Goal: Transaction & Acquisition: Purchase product/service

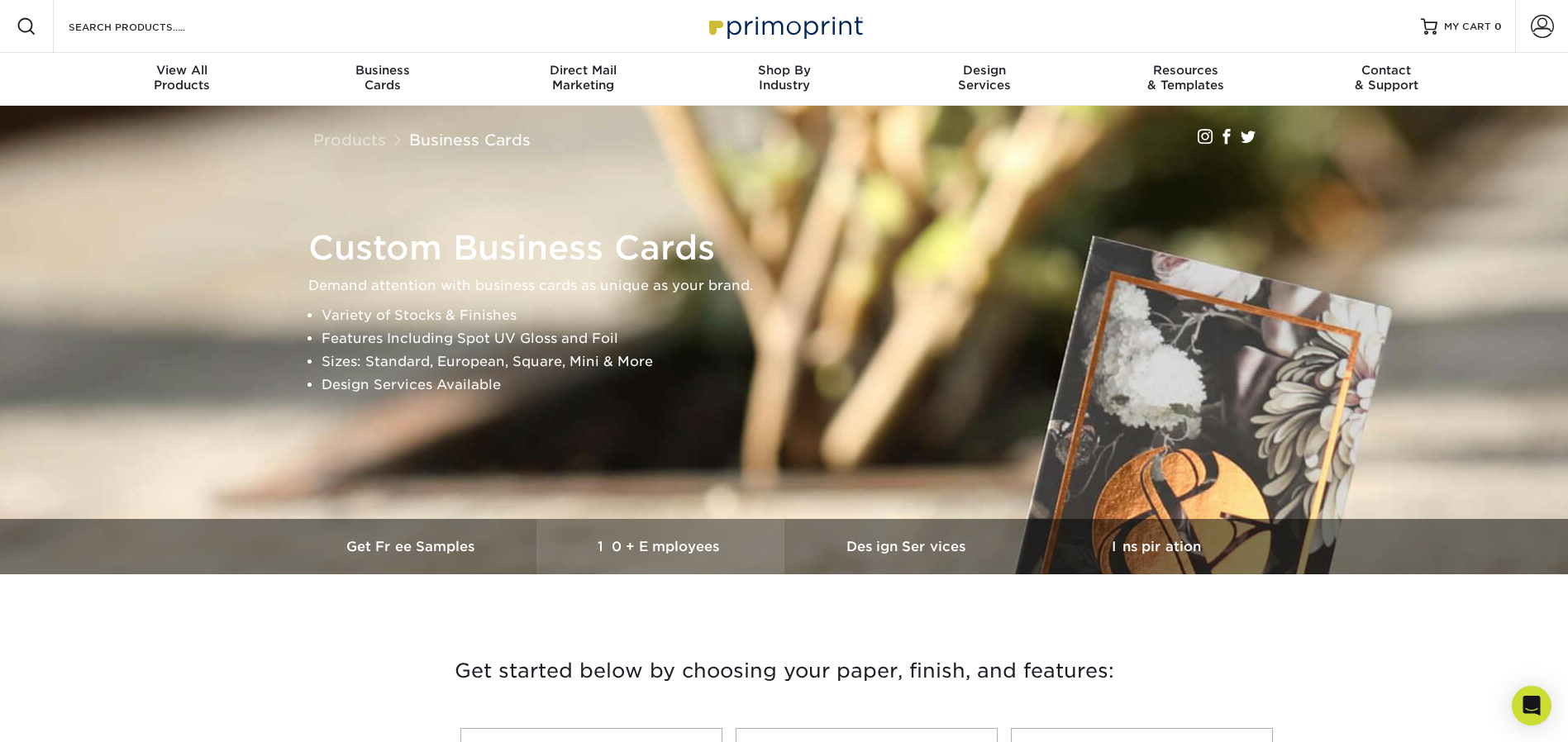
click at [616, 541] on h3 "10+ Employees" at bounding box center [660, 546] width 248 height 16
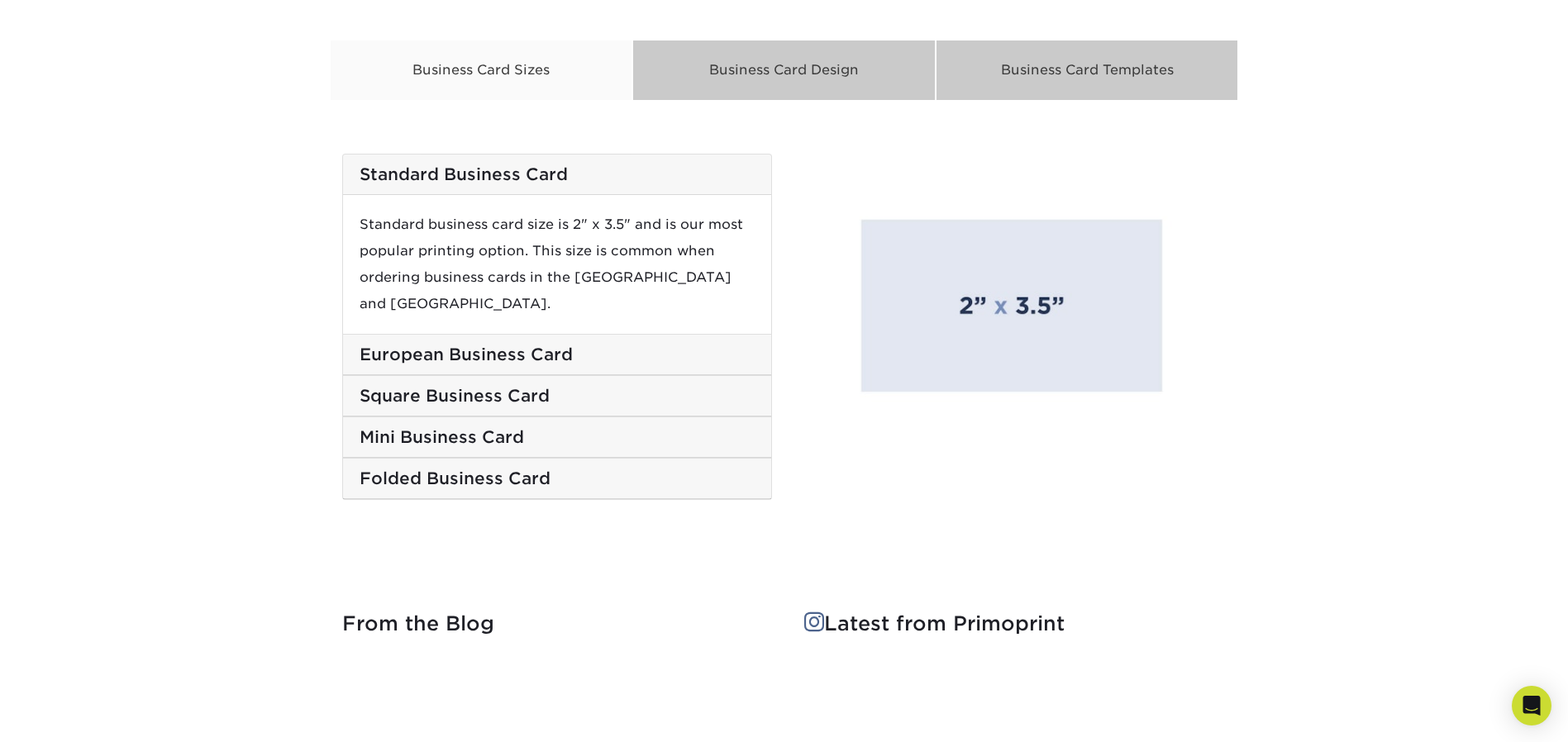
scroll to position [2403, 0]
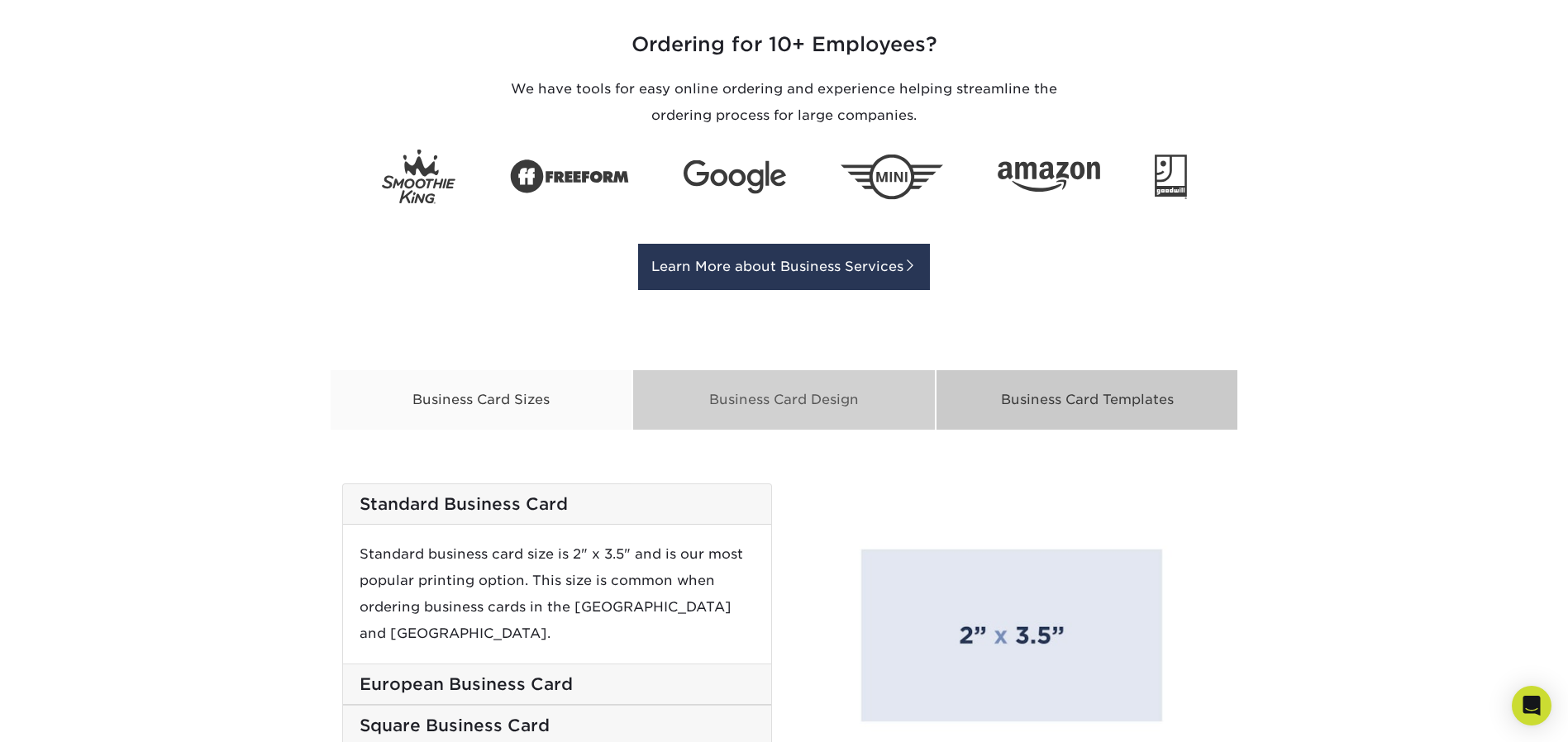
click at [714, 402] on div "Business Card Design" at bounding box center [784, 399] width 303 height 62
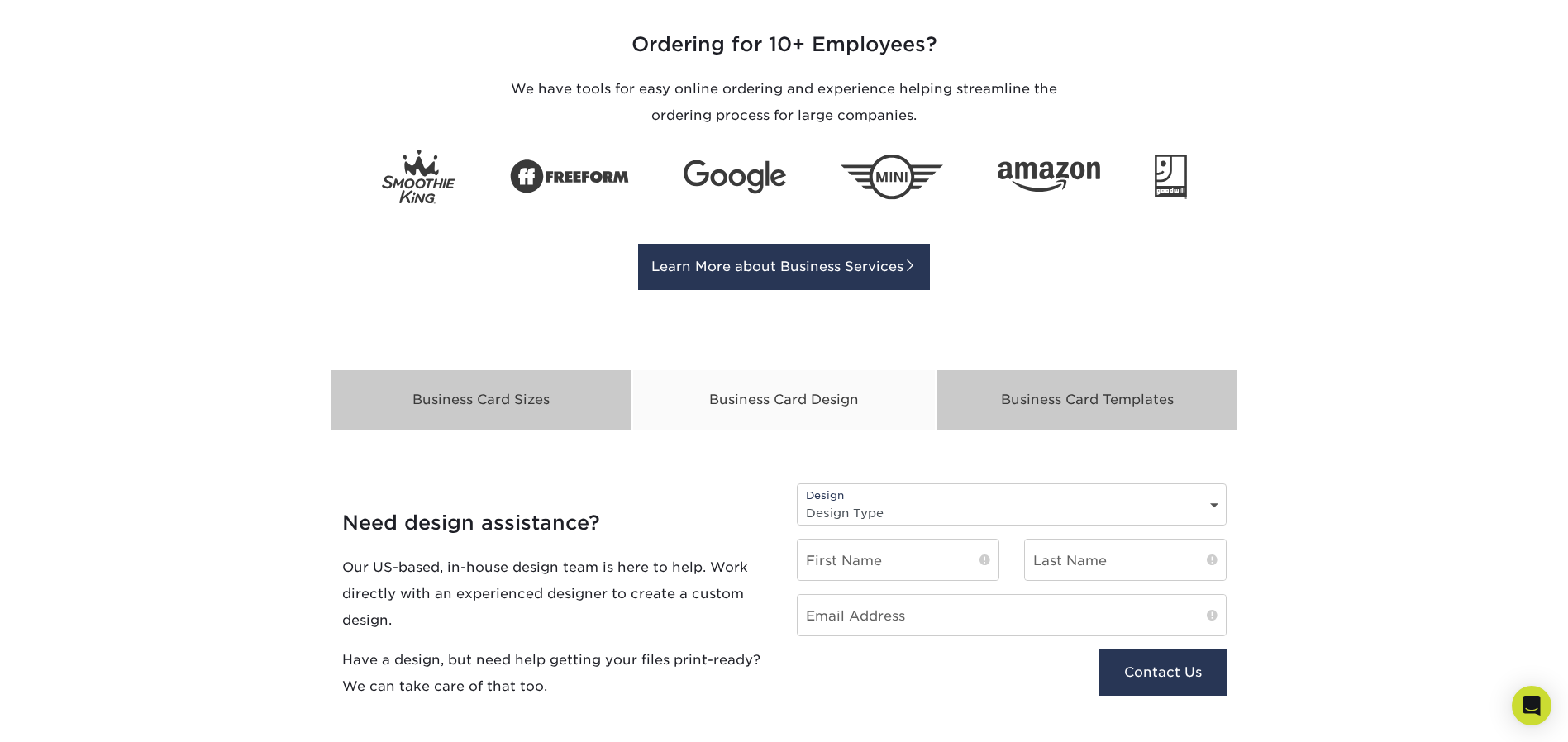
click at [701, 552] on div "Need design assistance? Our US-based, in-house design team is here to help. Wor…" at bounding box center [558, 605] width 430 height 189
click at [876, 494] on div "Design Design Type Design Edits New Design" at bounding box center [1012, 504] width 430 height 42
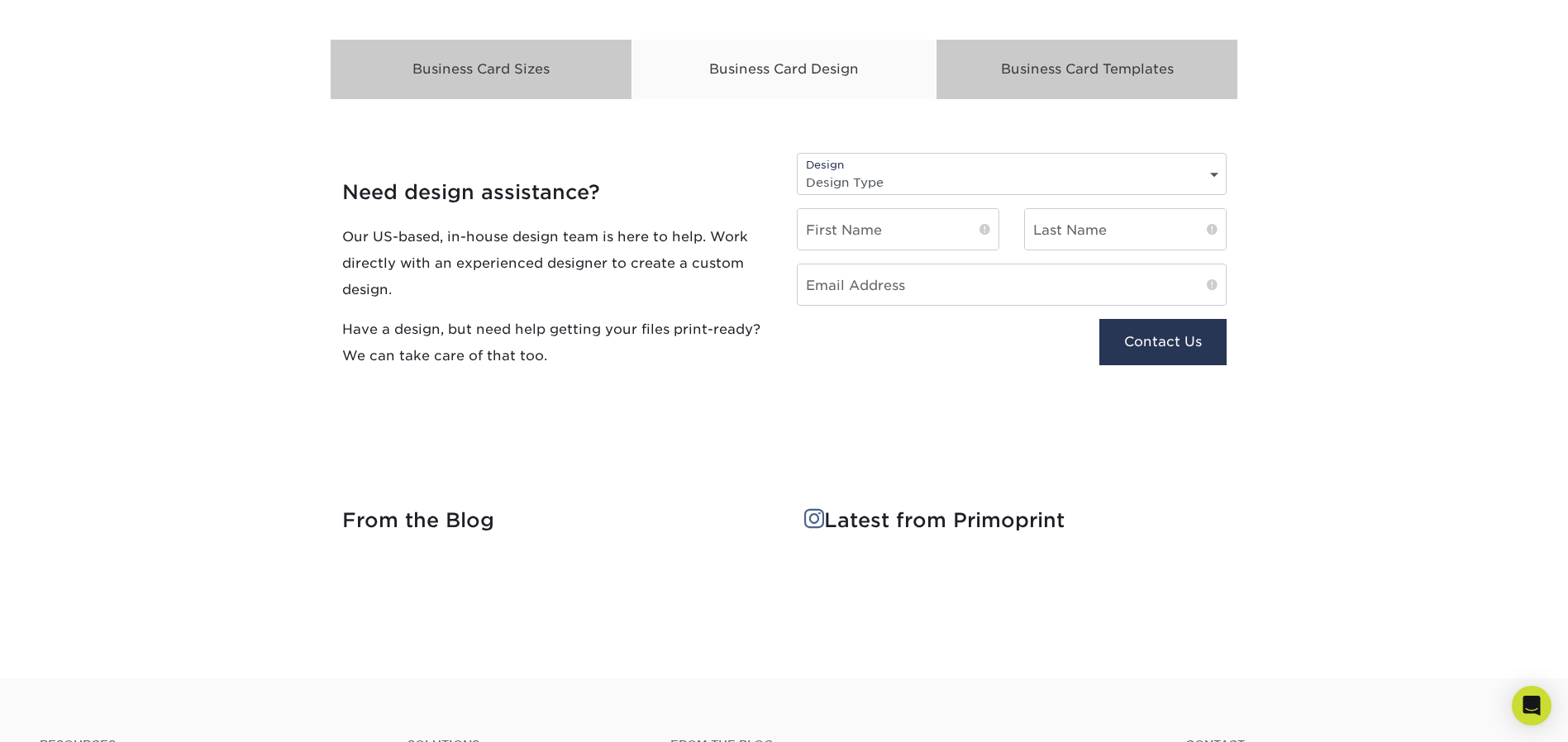
scroll to position [2569, 0]
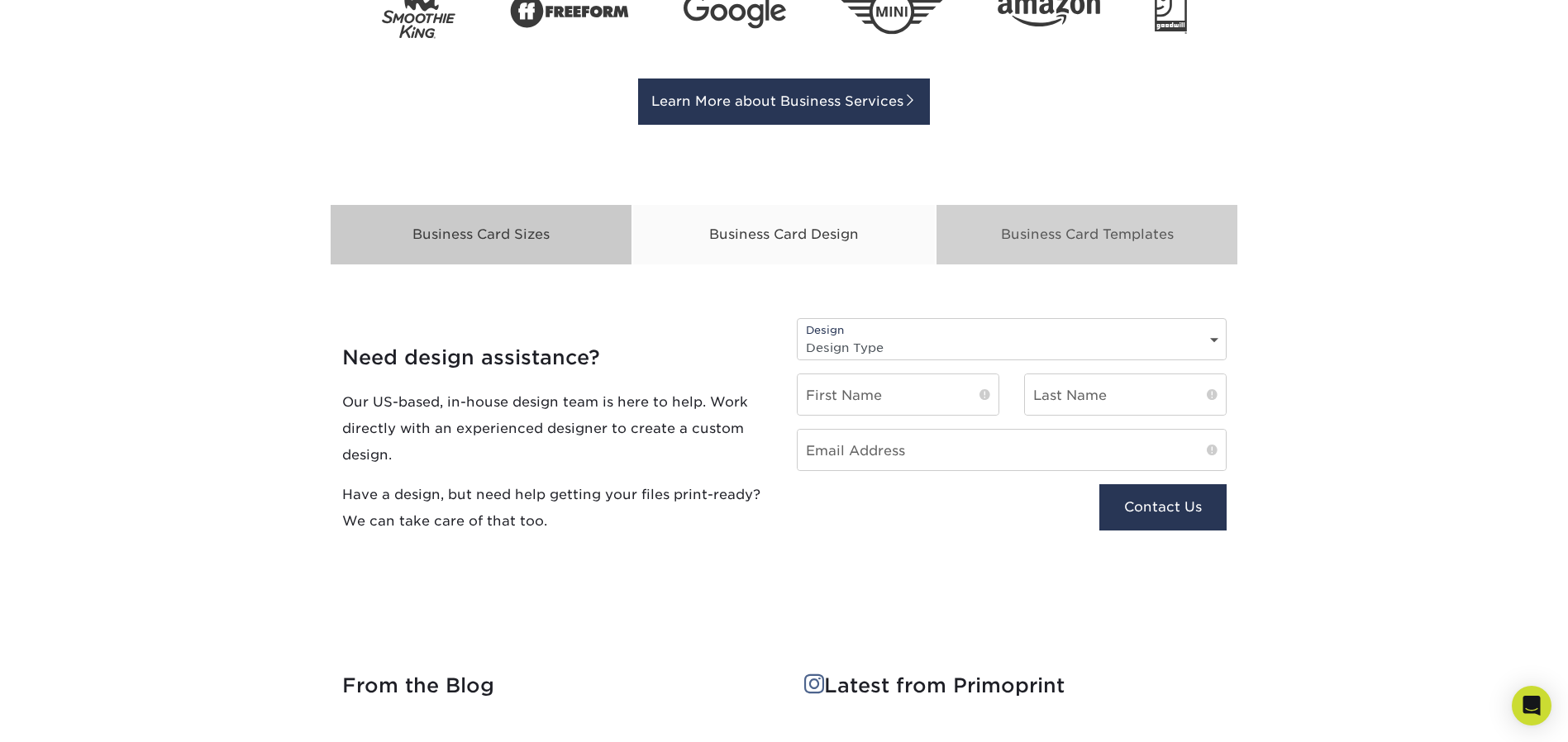
click at [996, 222] on div "Business Card Templates" at bounding box center [1088, 234] width 303 height 62
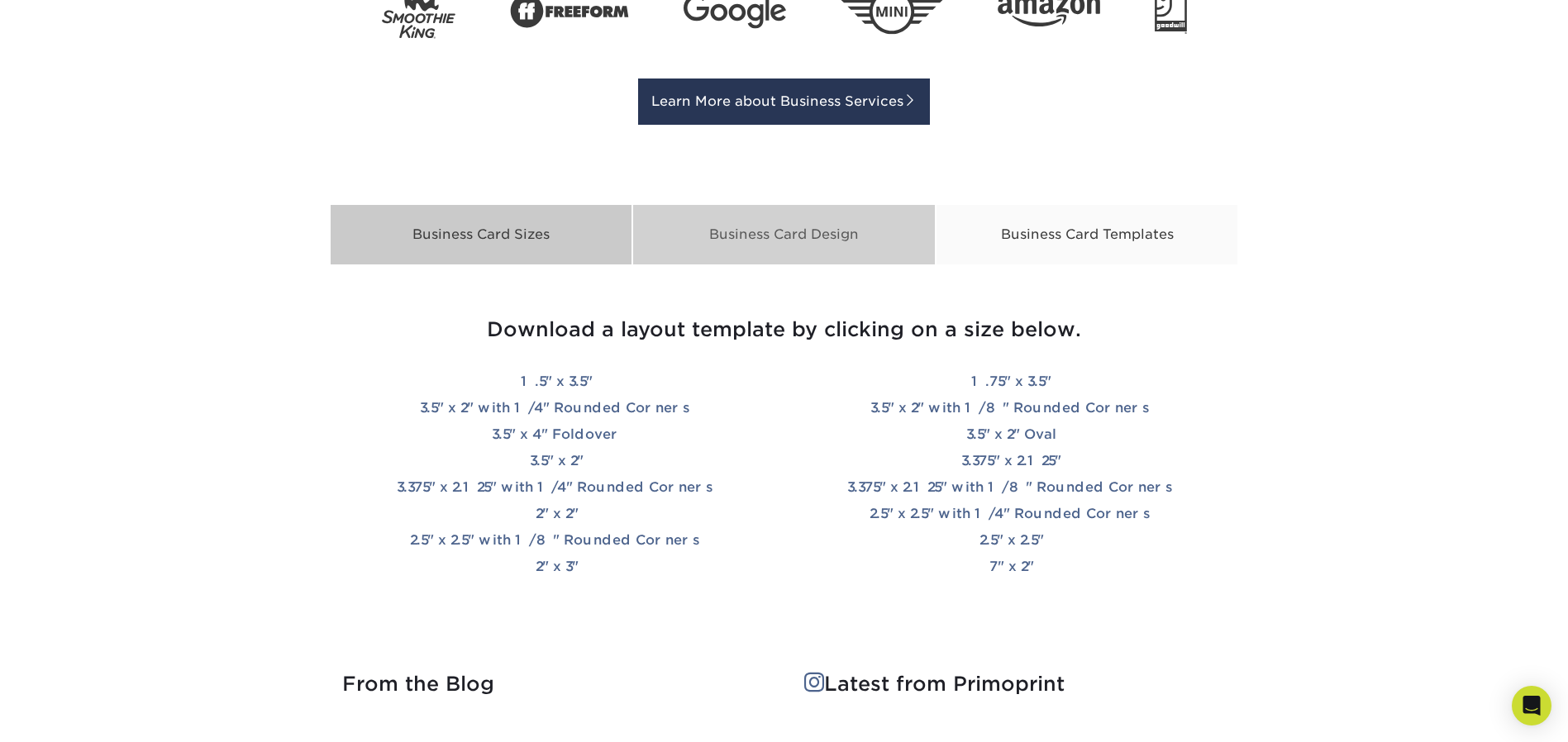
click at [827, 234] on div "Business Card Design" at bounding box center [784, 234] width 303 height 62
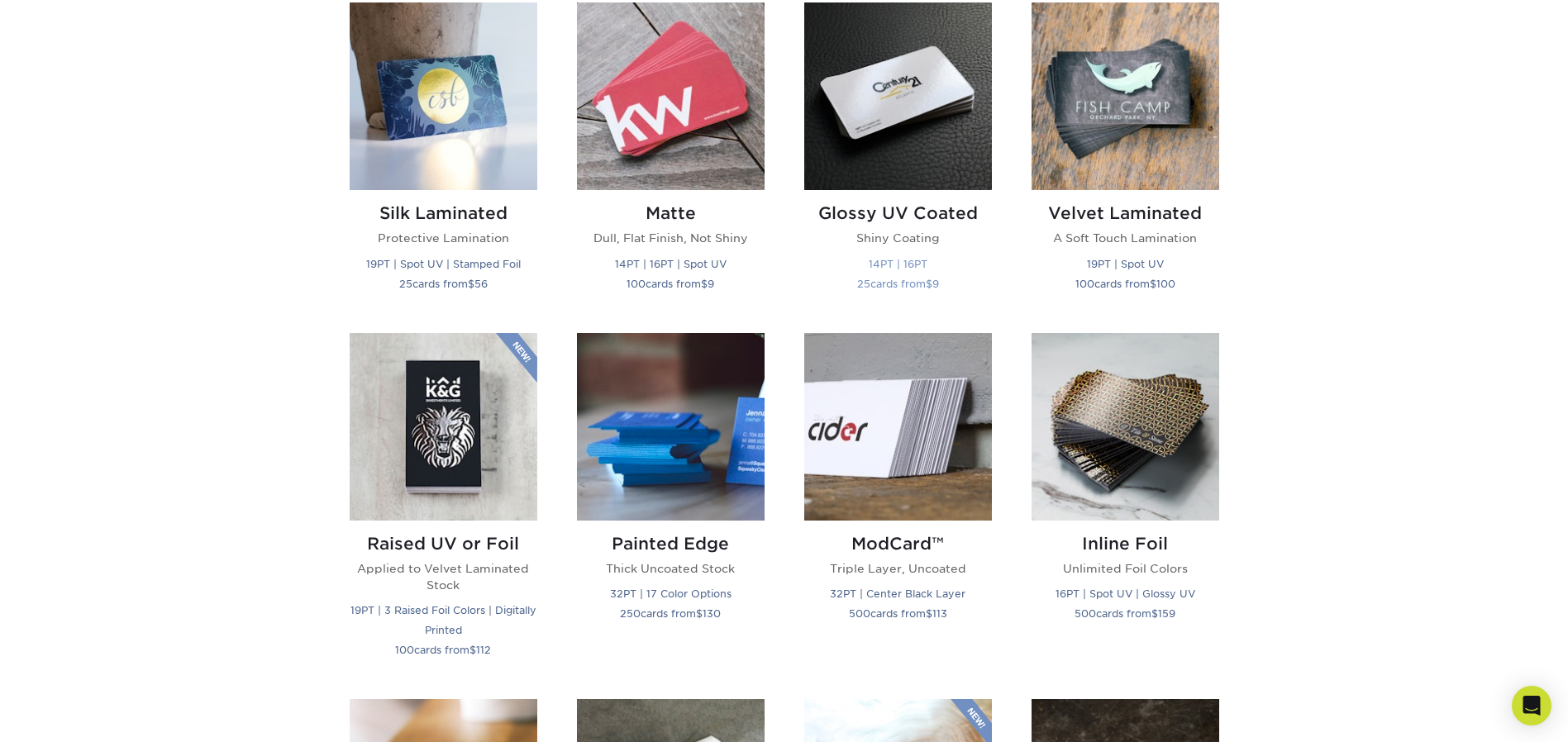
scroll to position [419, 0]
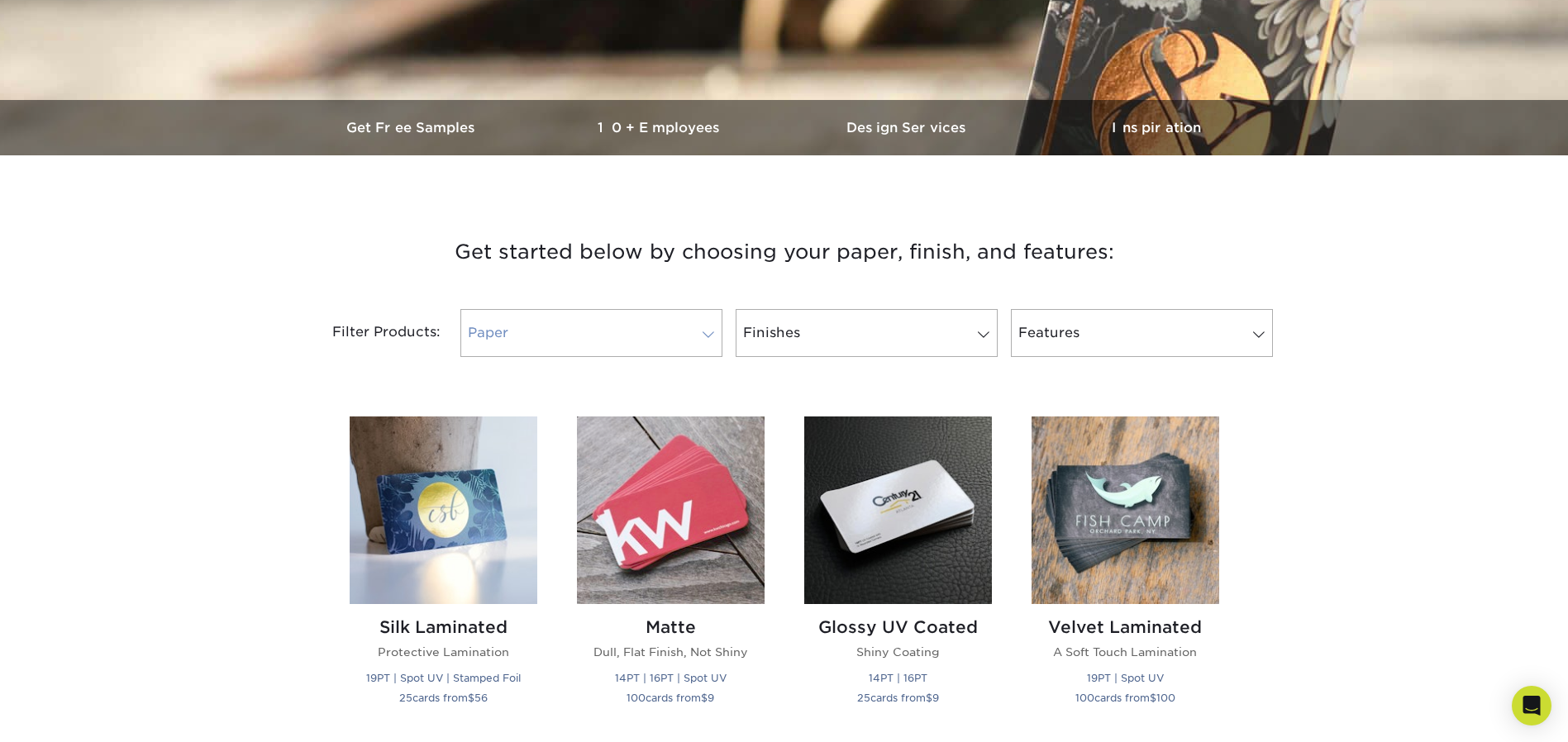
click at [672, 331] on link "Paper" at bounding box center [591, 333] width 262 height 48
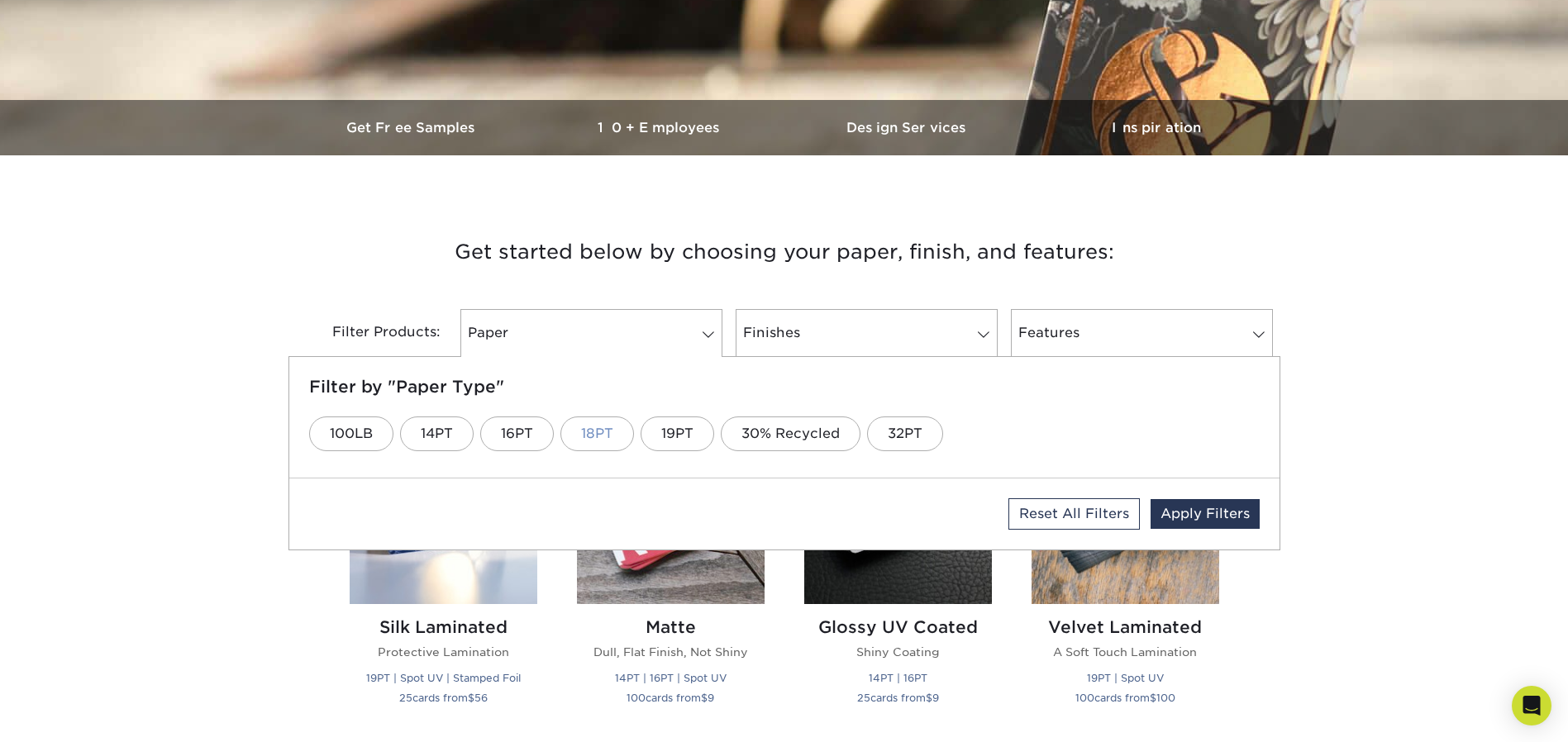
click at [581, 427] on link "18PT" at bounding box center [597, 434] width 73 height 35
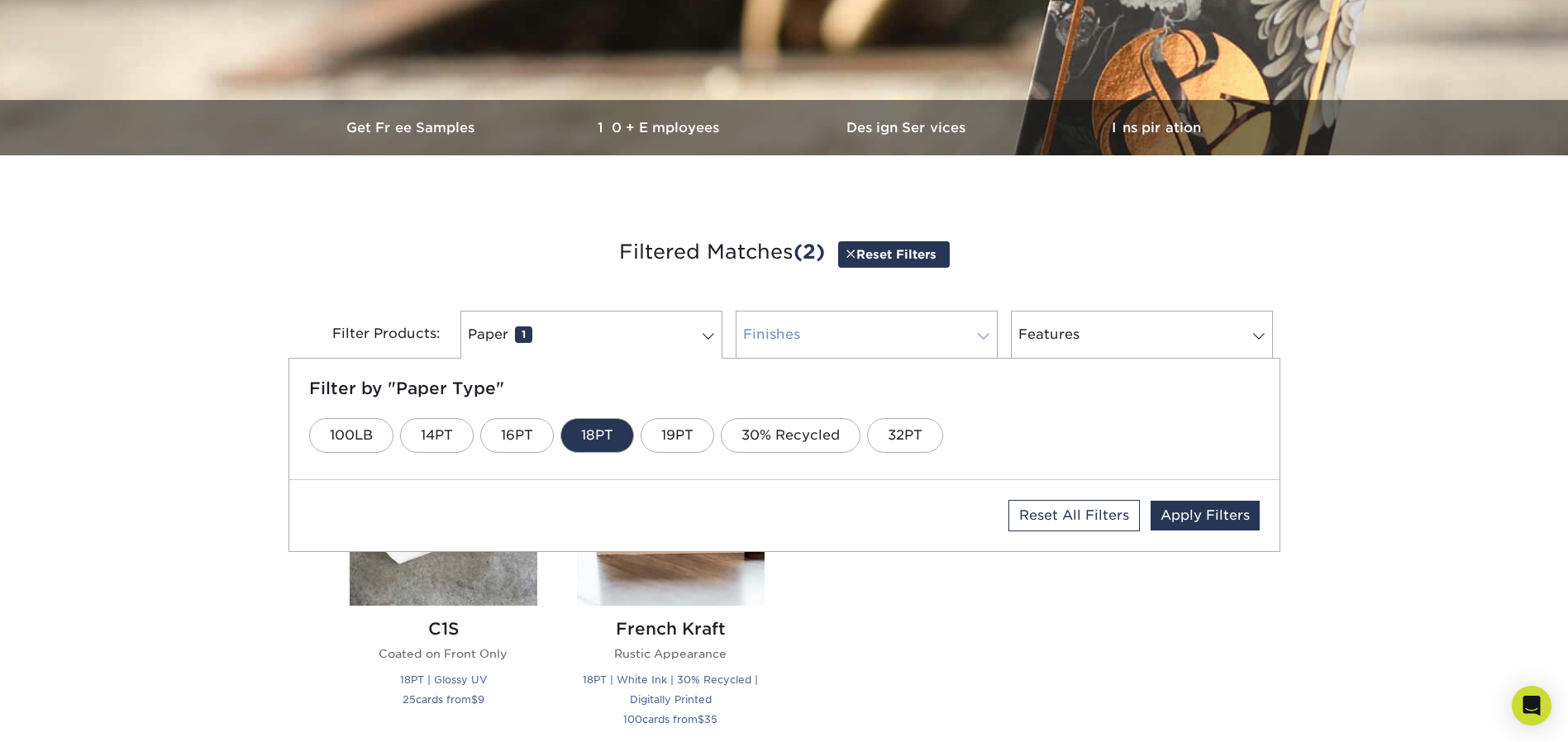
click at [768, 343] on link "Finishes 0" at bounding box center [866, 334] width 262 height 48
click at [365, 438] on link "Glossy UV" at bounding box center [366, 435] width 112 height 35
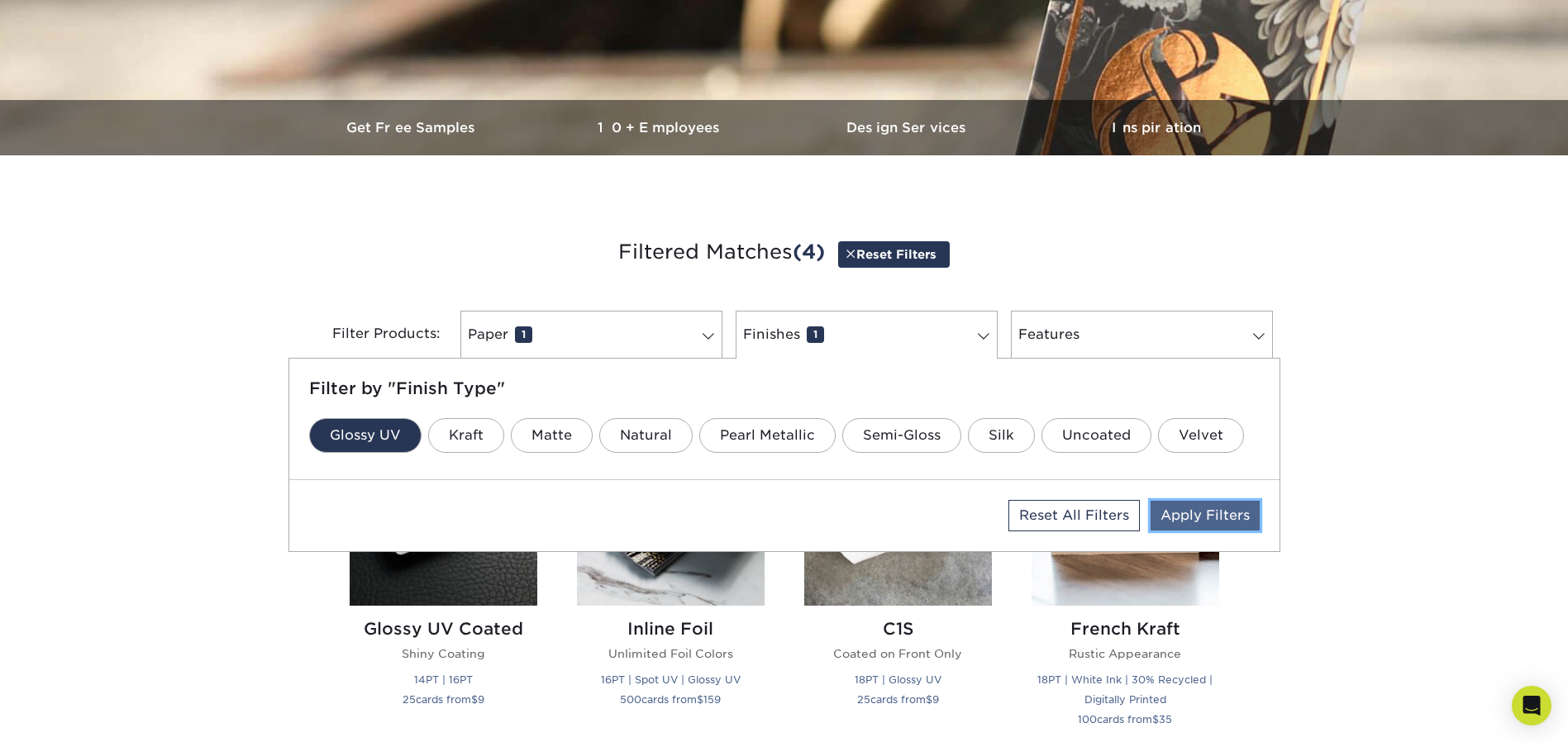
click at [1179, 510] on link "Apply Filters" at bounding box center [1205, 515] width 109 height 29
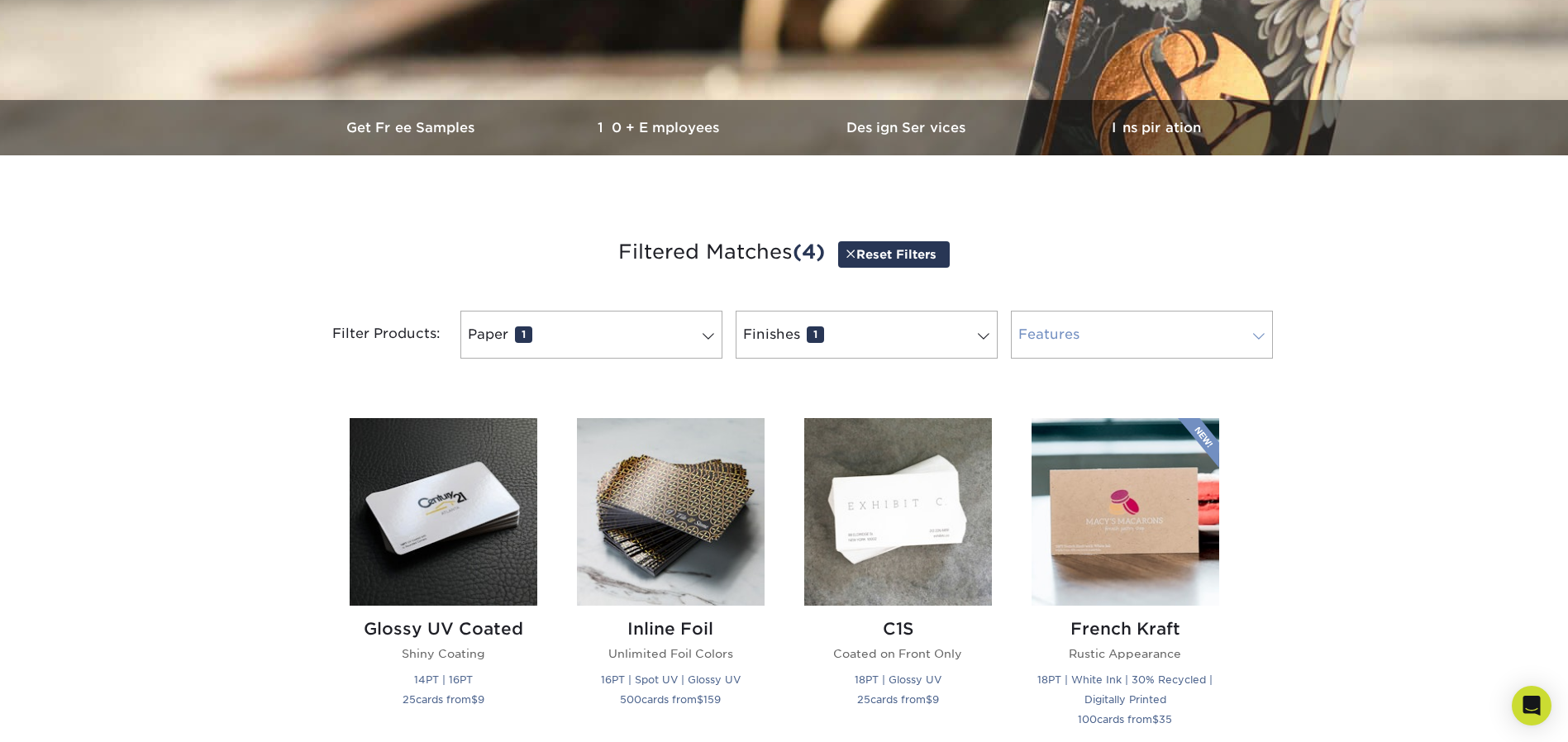
click at [1111, 325] on link "Features 0" at bounding box center [1142, 334] width 262 height 48
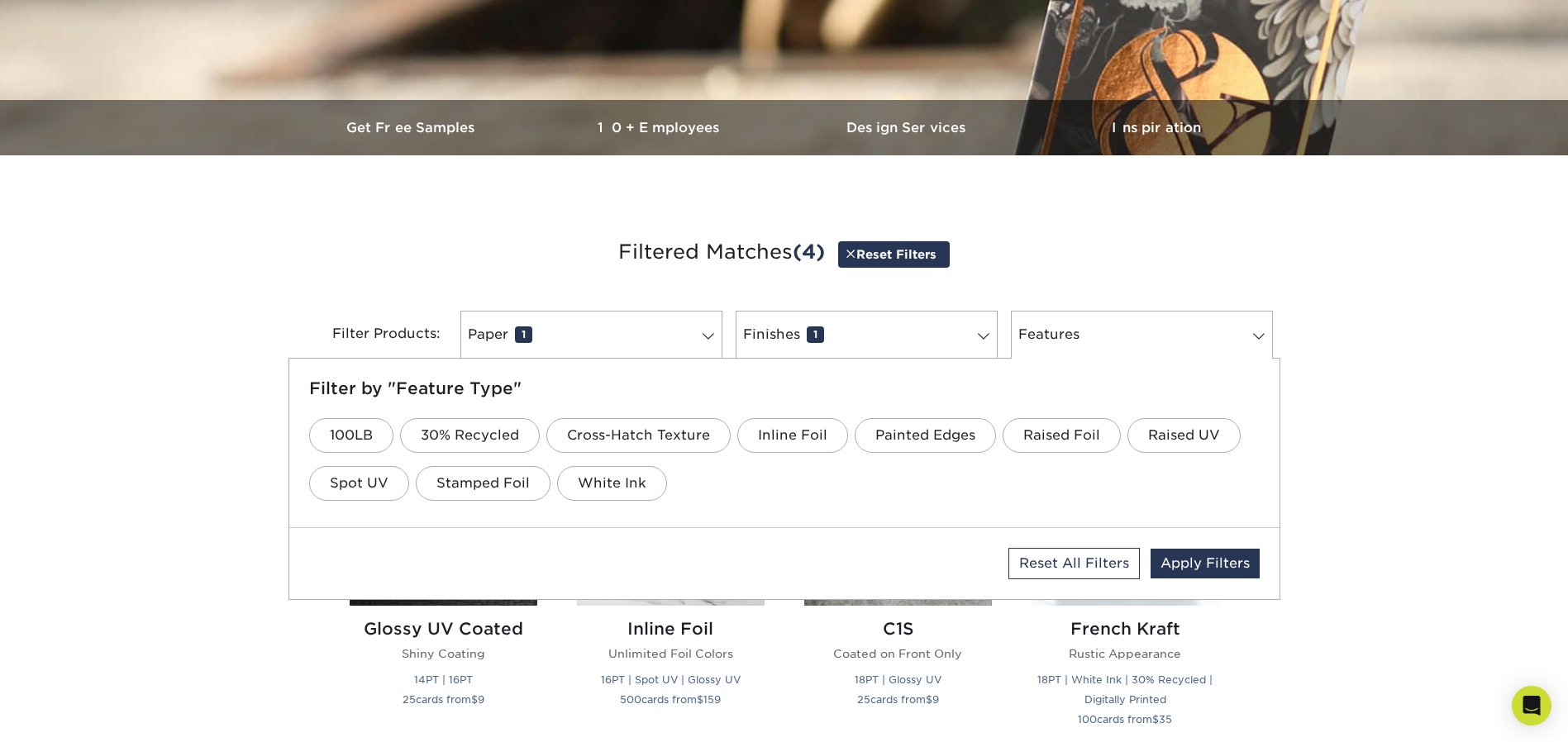
click at [1153, 225] on h3 "Filtered Matches (4) Reset Filters" at bounding box center [784, 253] width 967 height 76
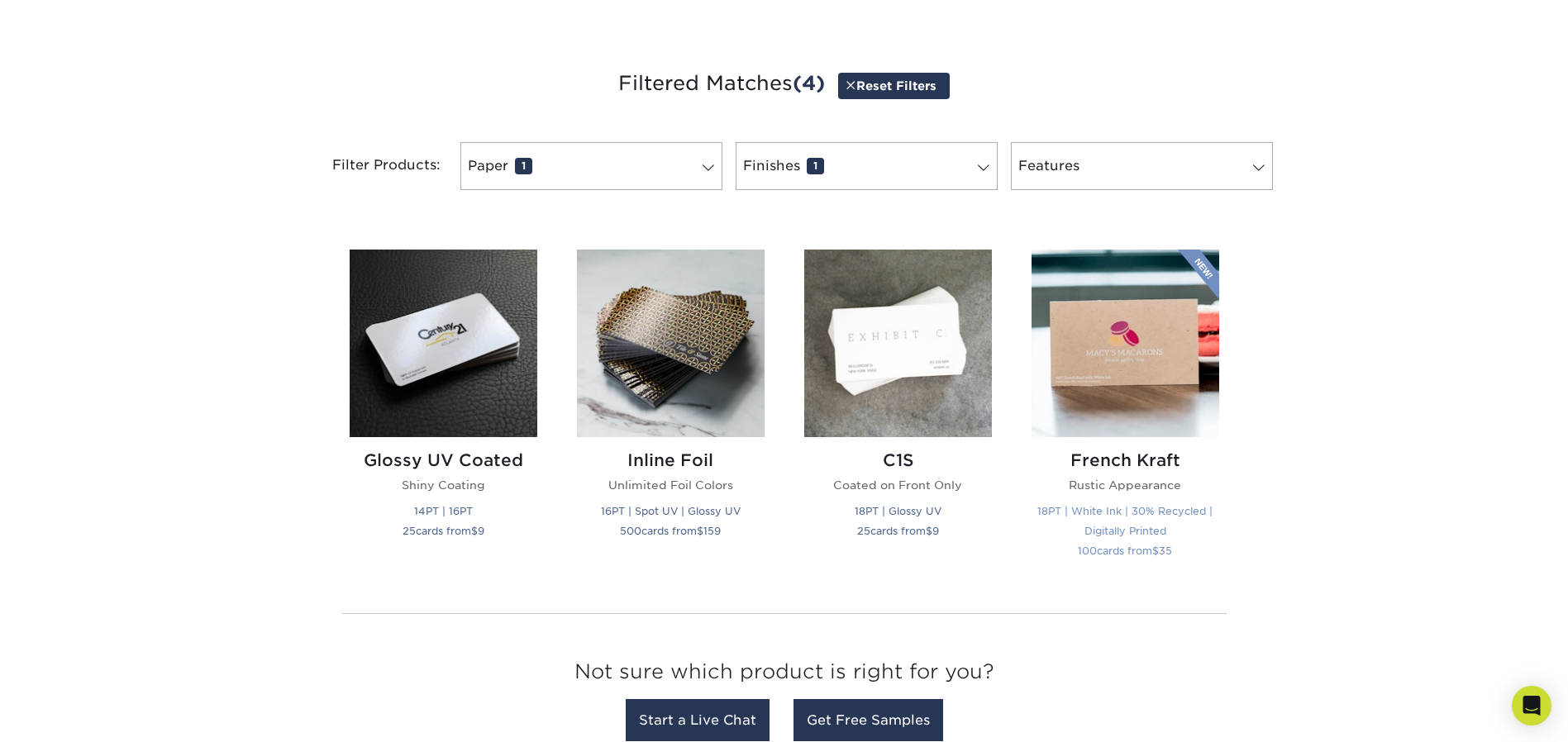
scroll to position [667, 0]
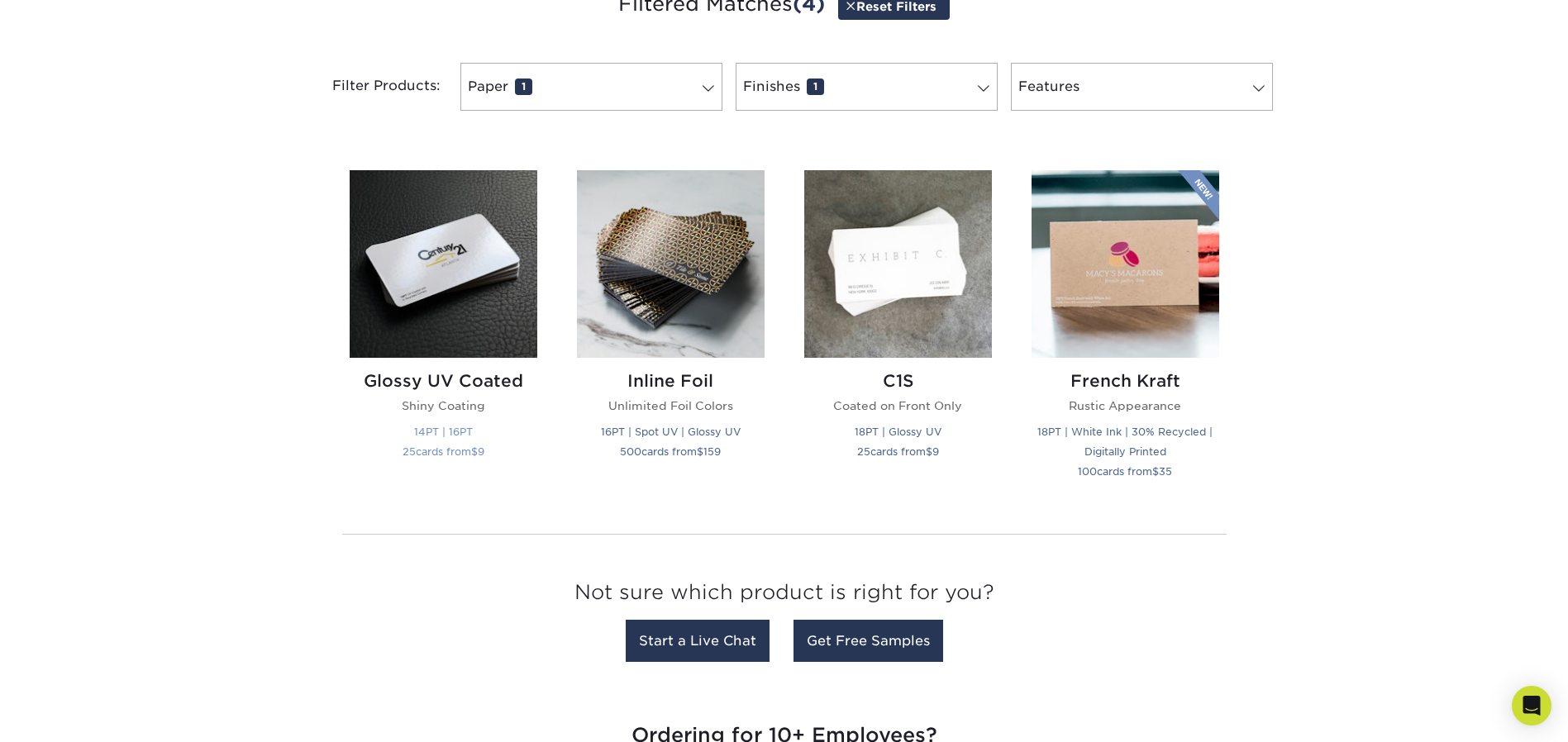
click at [467, 382] on h2 "Glossy UV Coated" at bounding box center [444, 381] width 187 height 20
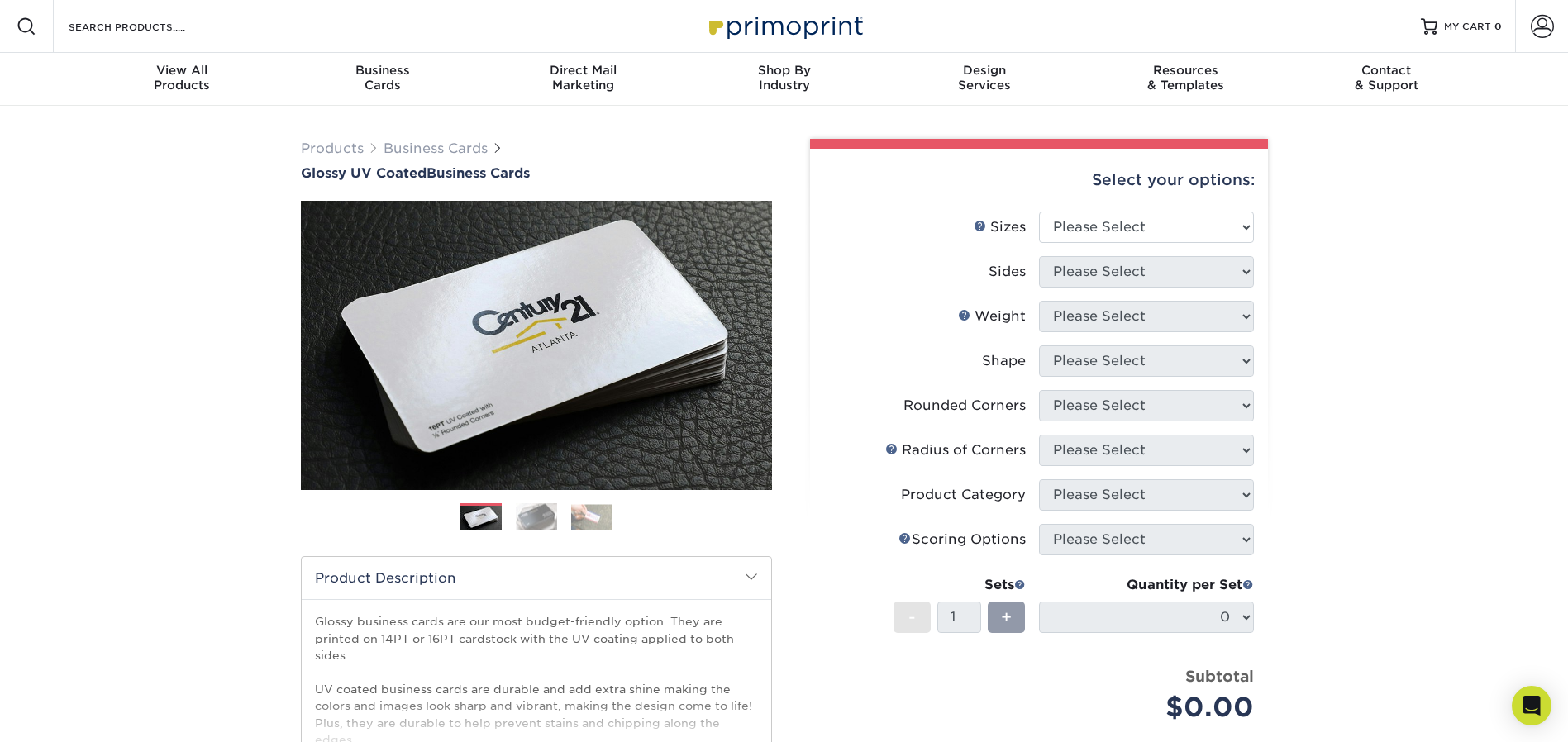
click at [593, 368] on img at bounding box center [536, 345] width 471 height 471
click at [537, 507] on img at bounding box center [536, 516] width 41 height 28
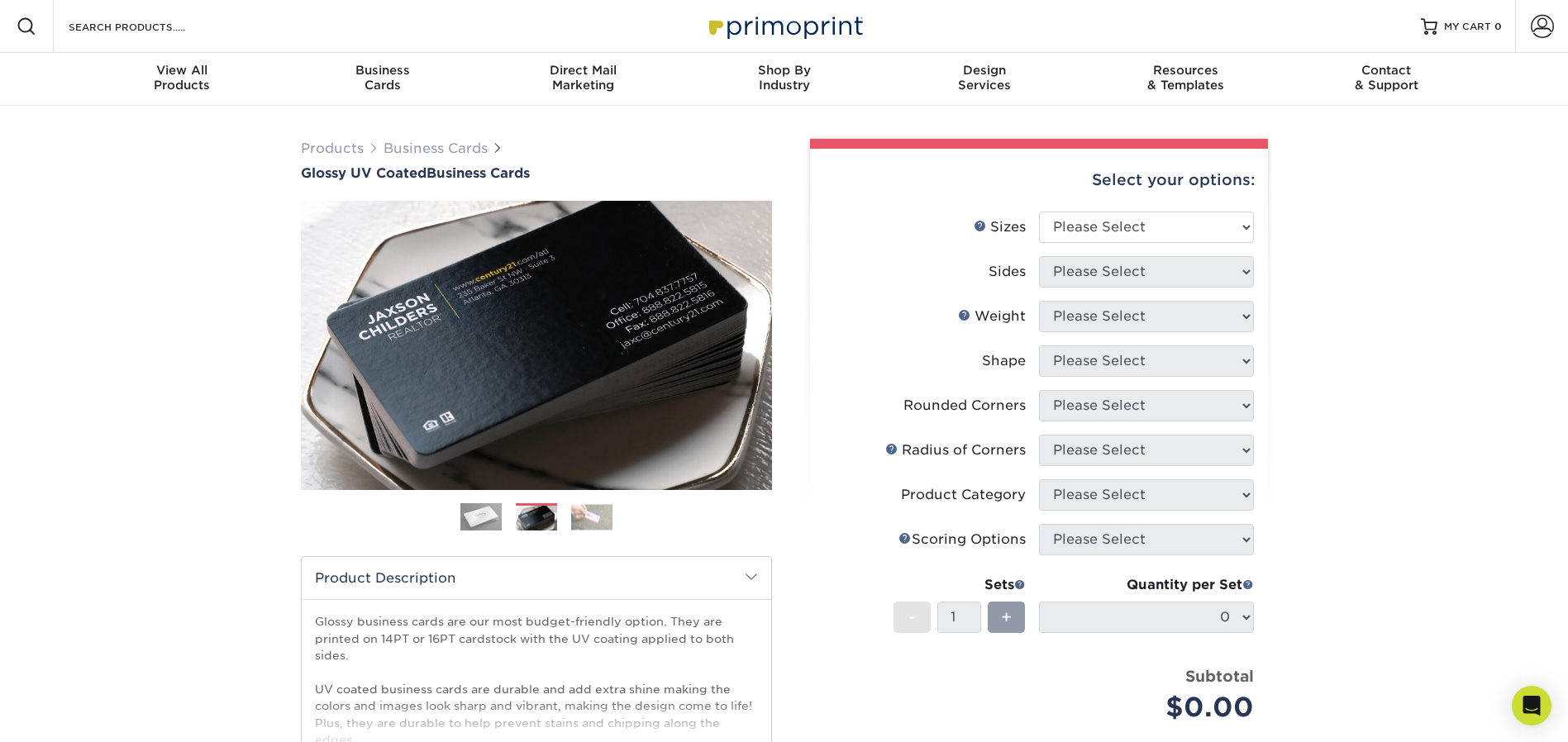
click at [585, 510] on img at bounding box center [592, 517] width 41 height 26
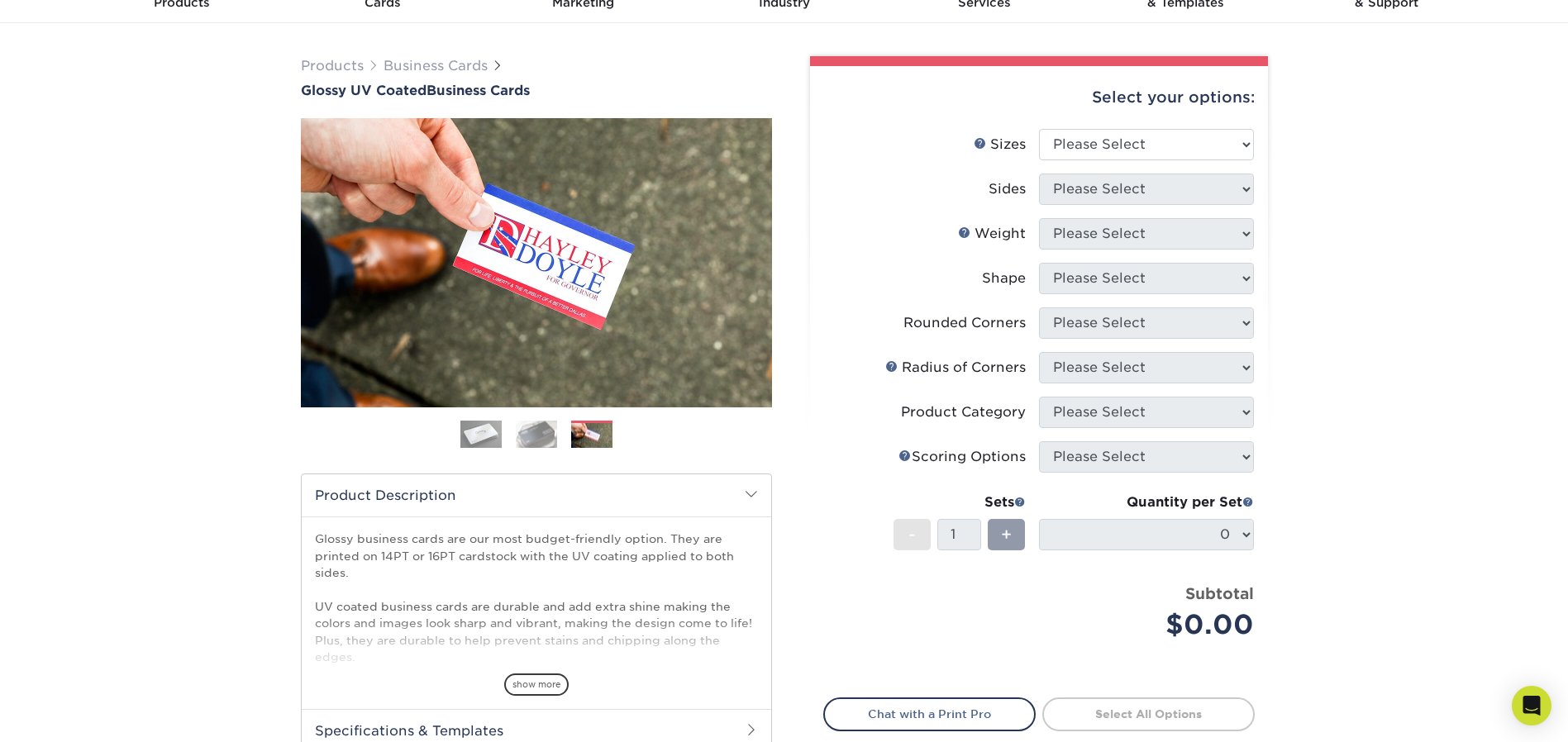
scroll to position [165, 0]
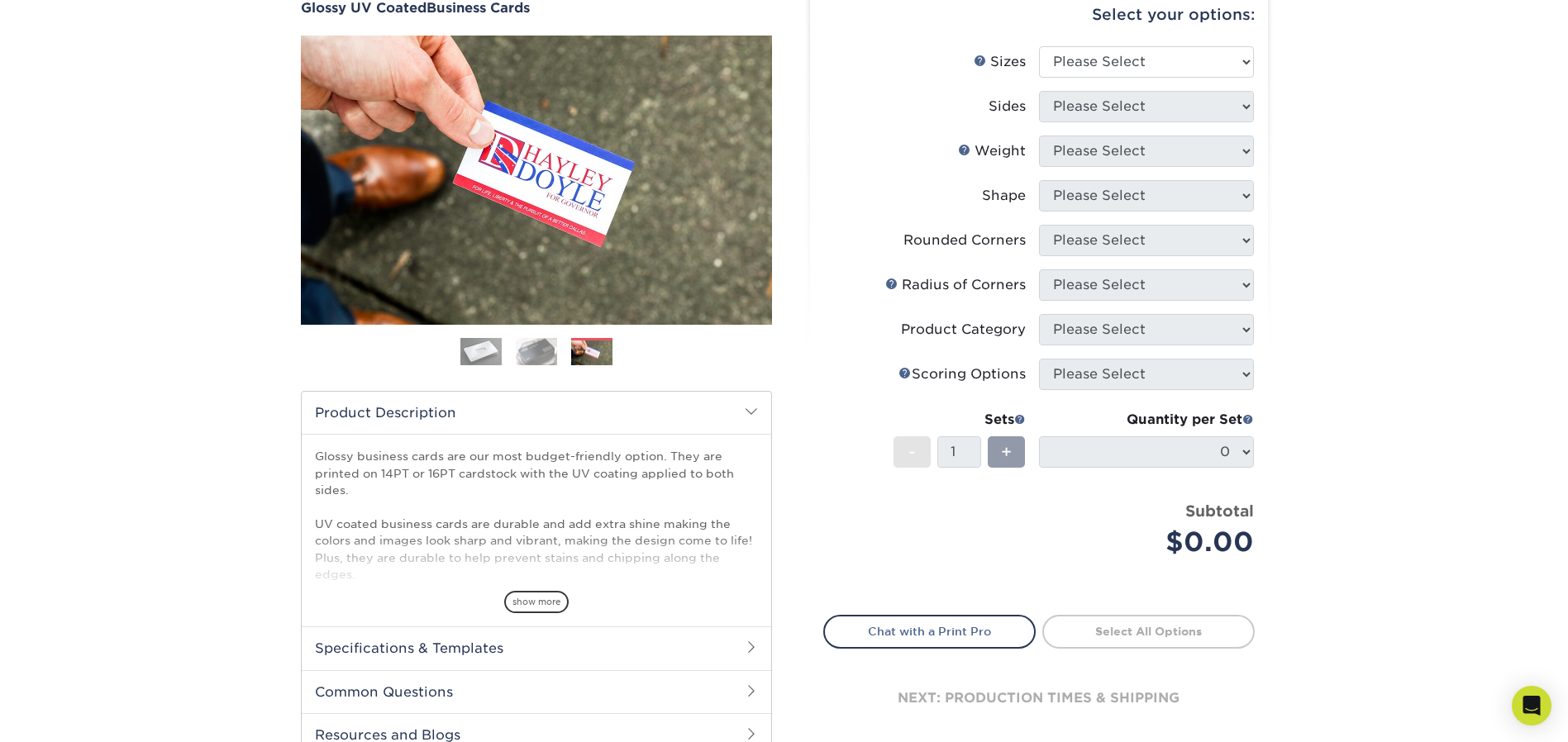
click at [475, 355] on img at bounding box center [480, 352] width 41 height 41
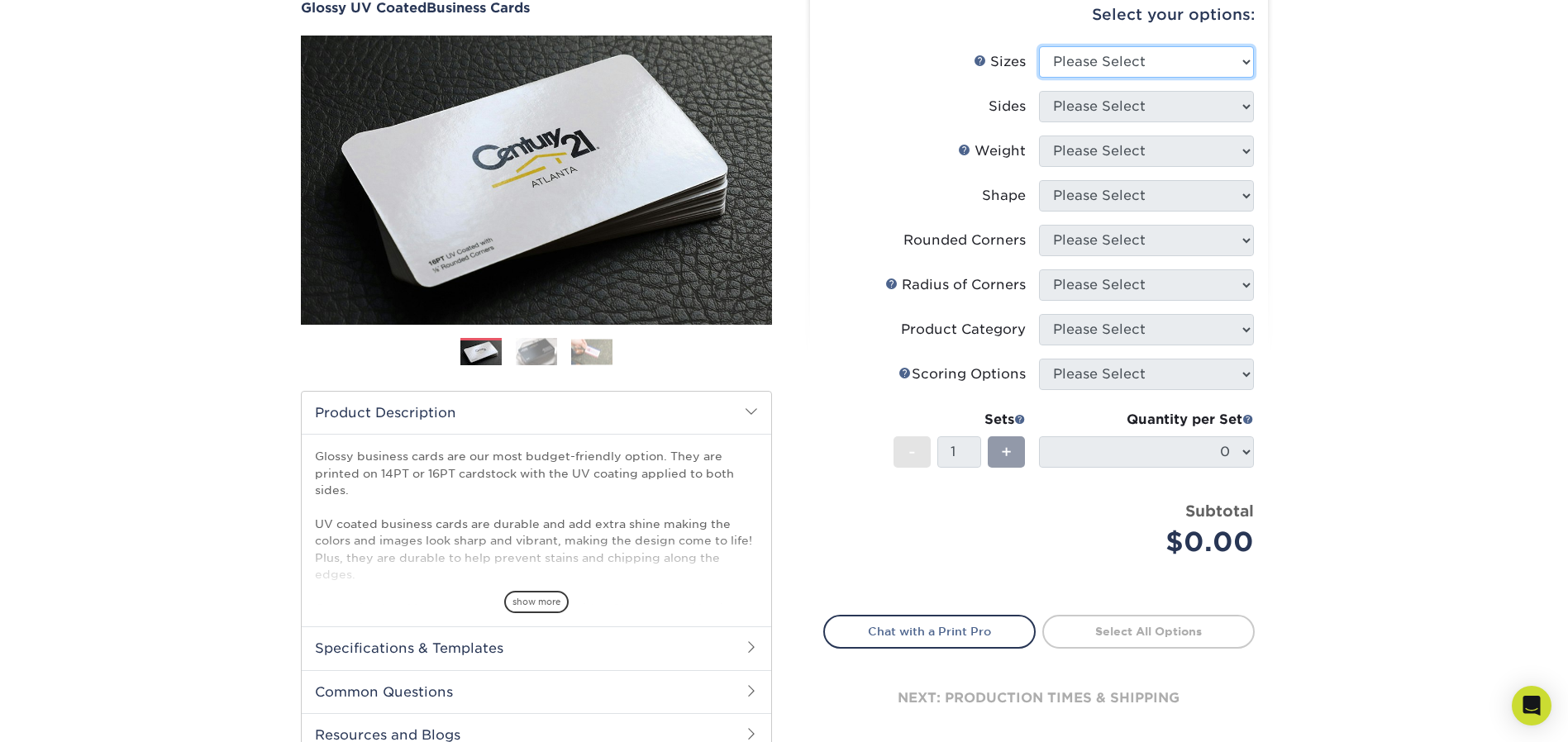
select select "2.00x3.50"
select select "13abbda7-1d64-4f25-8bb2-c179b224825d"
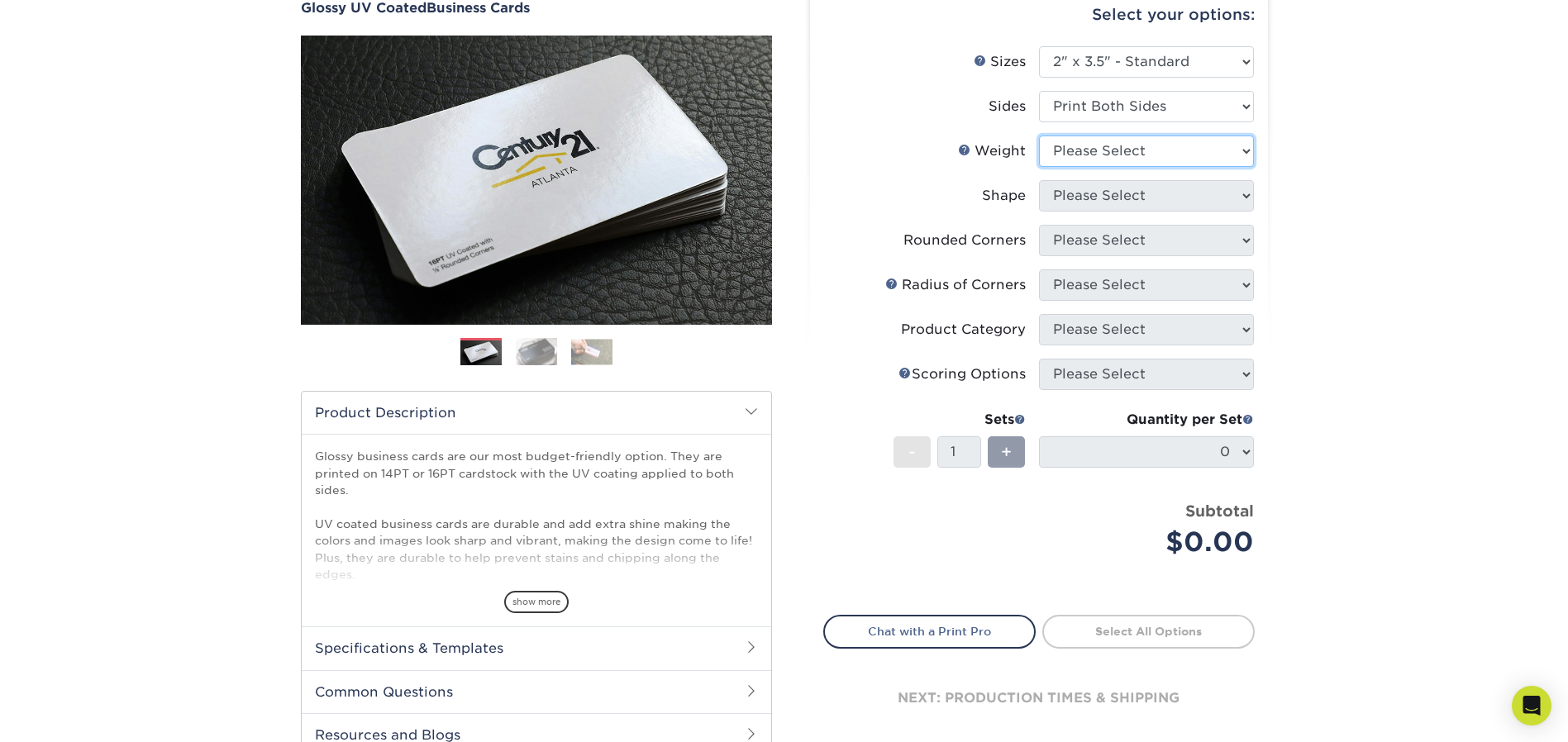
select select "16PT"
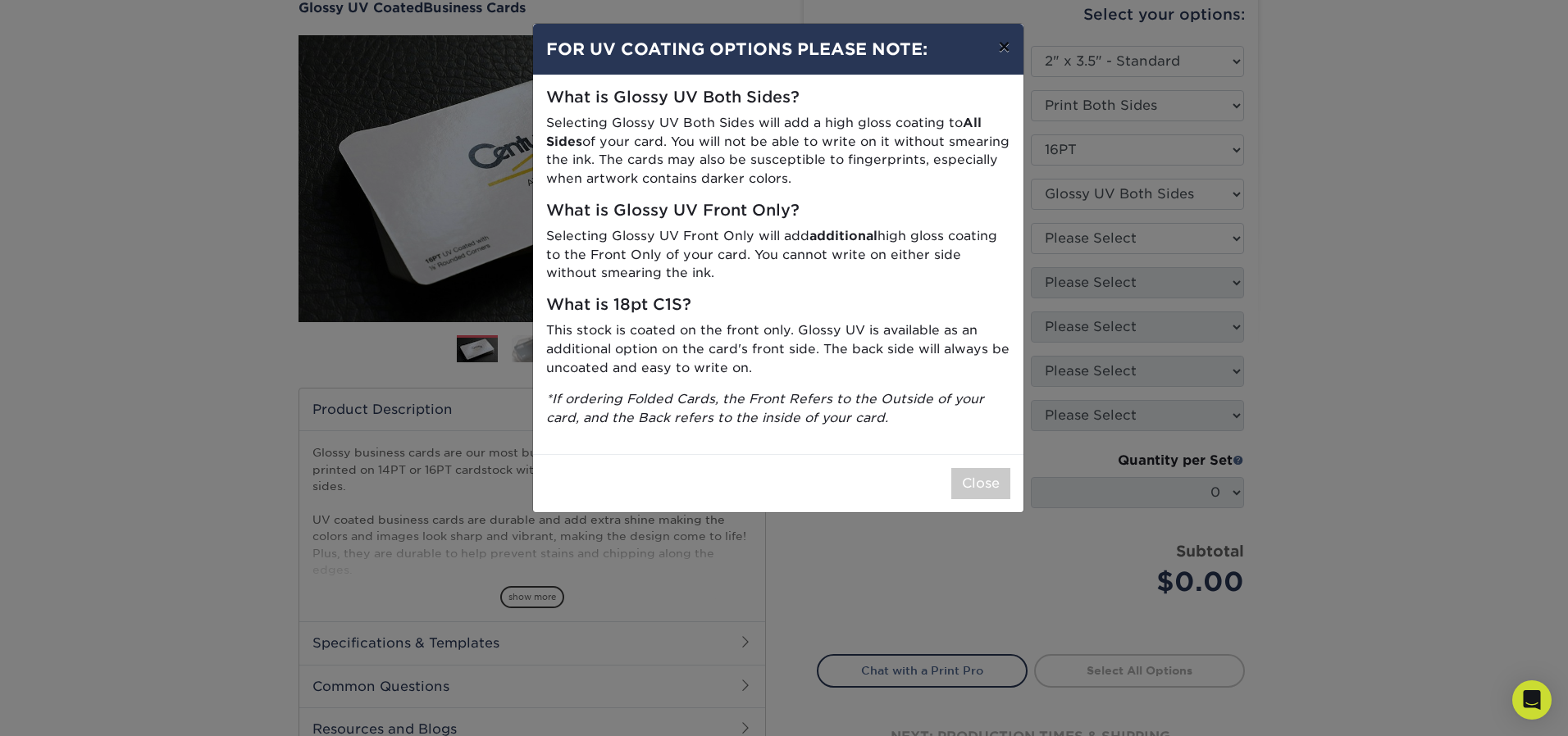
click at [996, 47] on button "×" at bounding box center [1003, 46] width 37 height 46
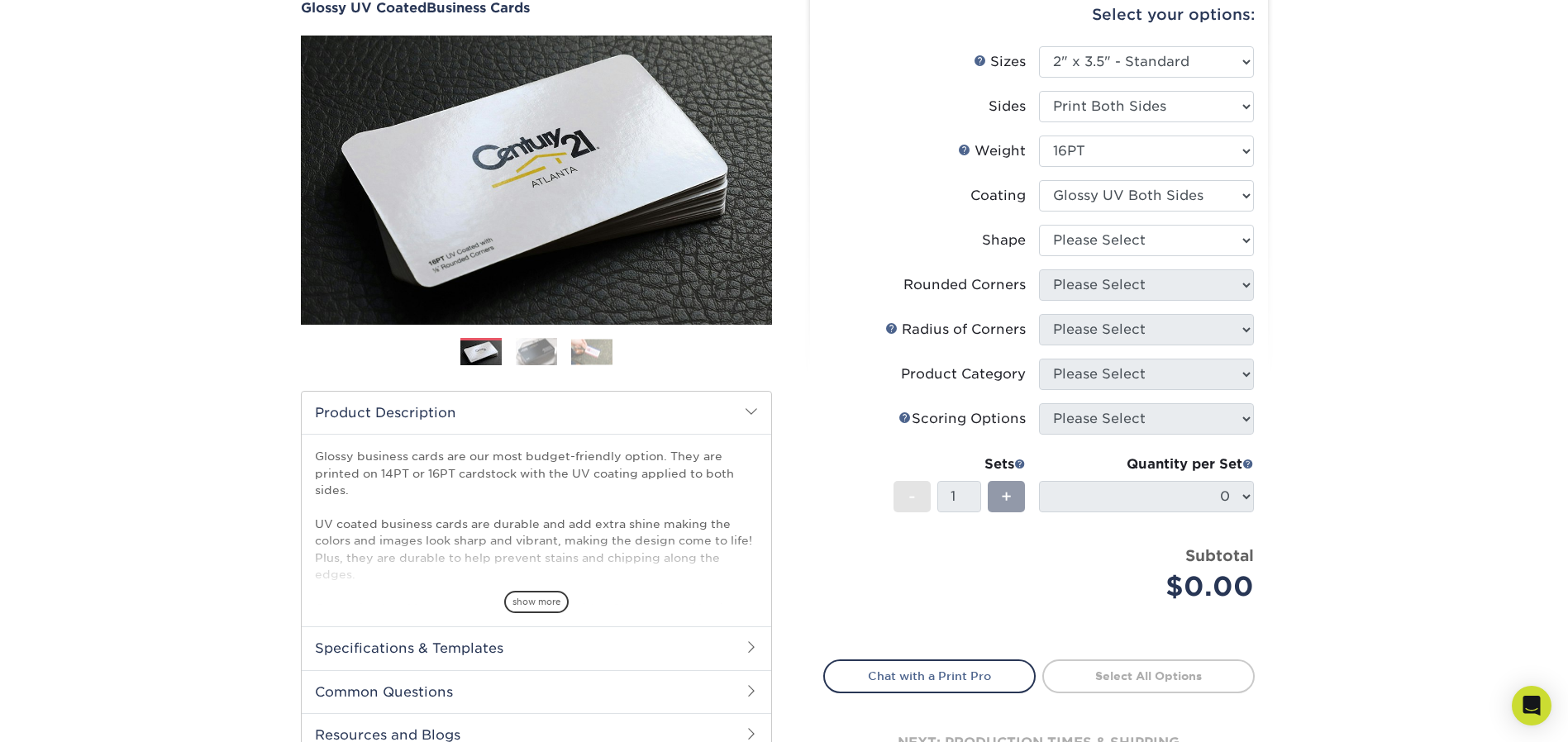
click at [1089, 177] on li "Weight Help Weight Please Select 16PT 14PT" at bounding box center [1039, 158] width 430 height 45
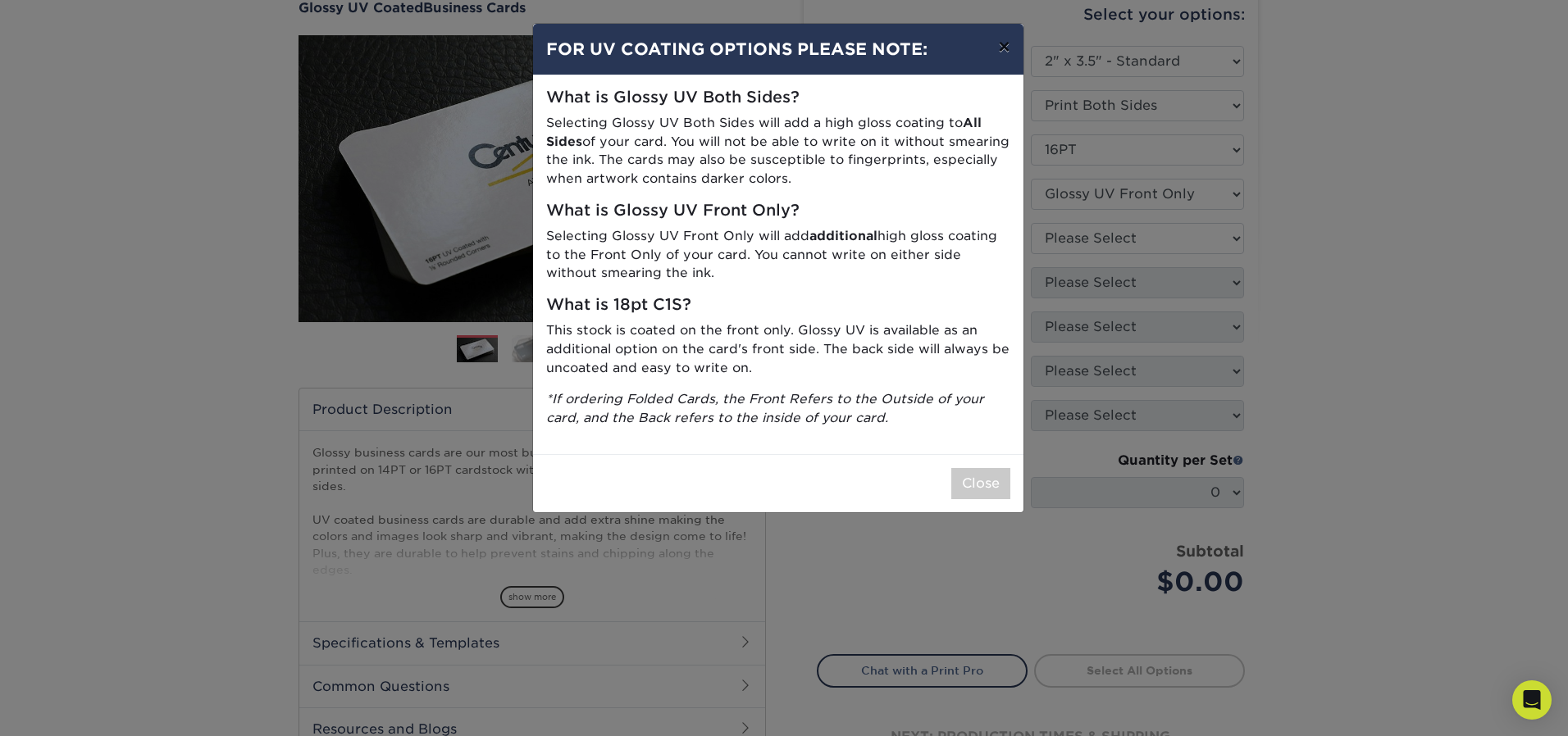
click at [1004, 48] on button "×" at bounding box center [1003, 46] width 37 height 46
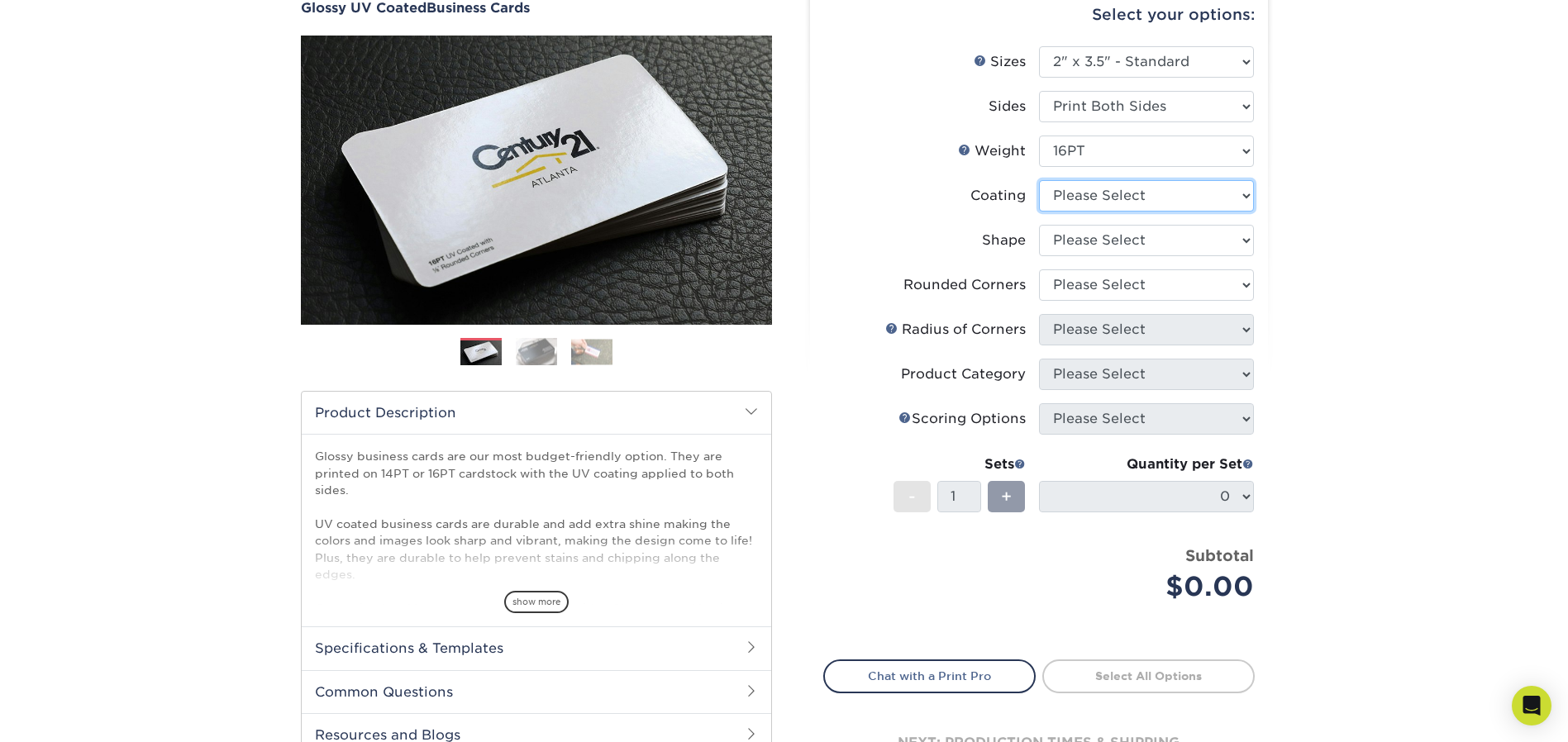
select select "1e8116af-acfc-44b1-83dc-8181aa338834"
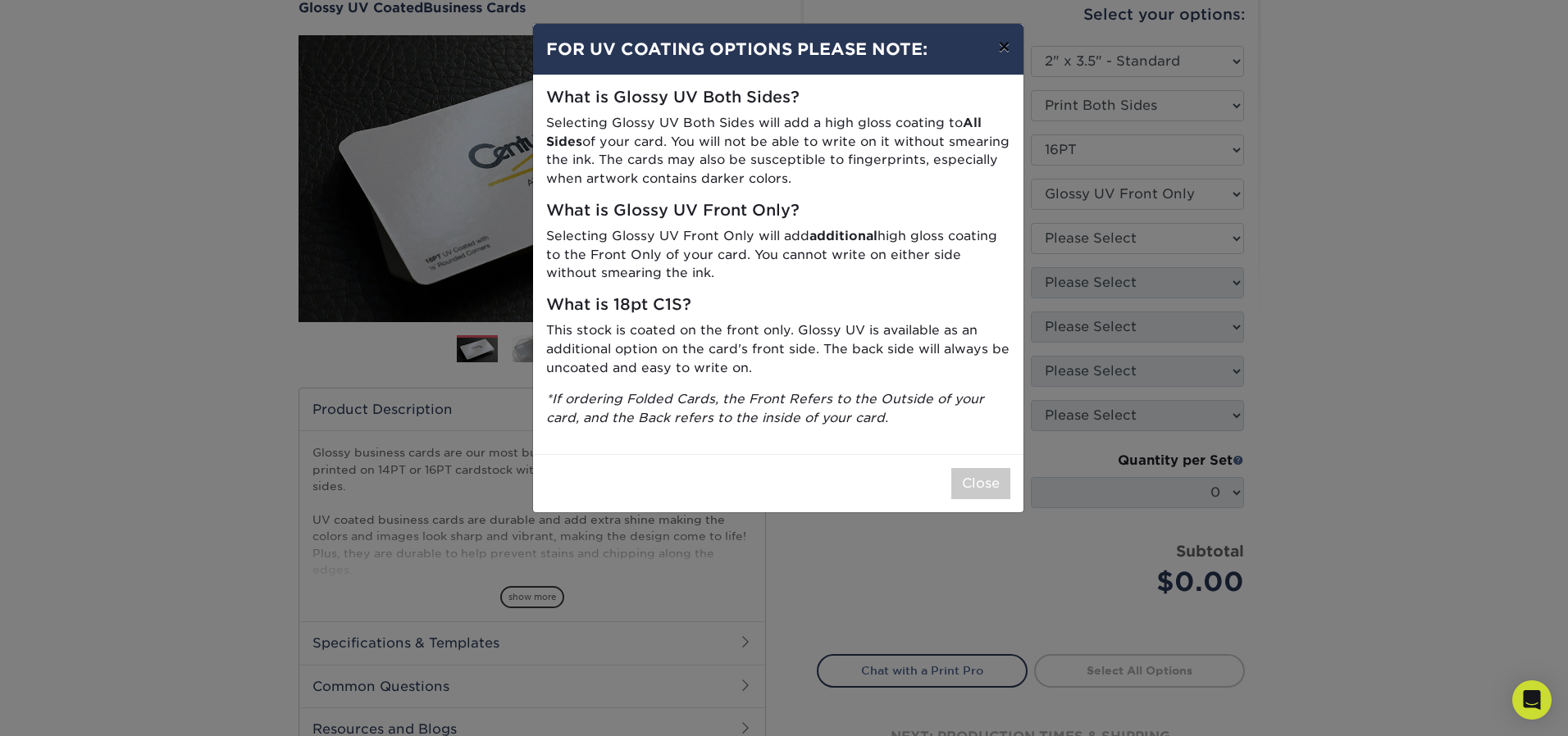
click at [999, 47] on button "×" at bounding box center [1003, 46] width 37 height 46
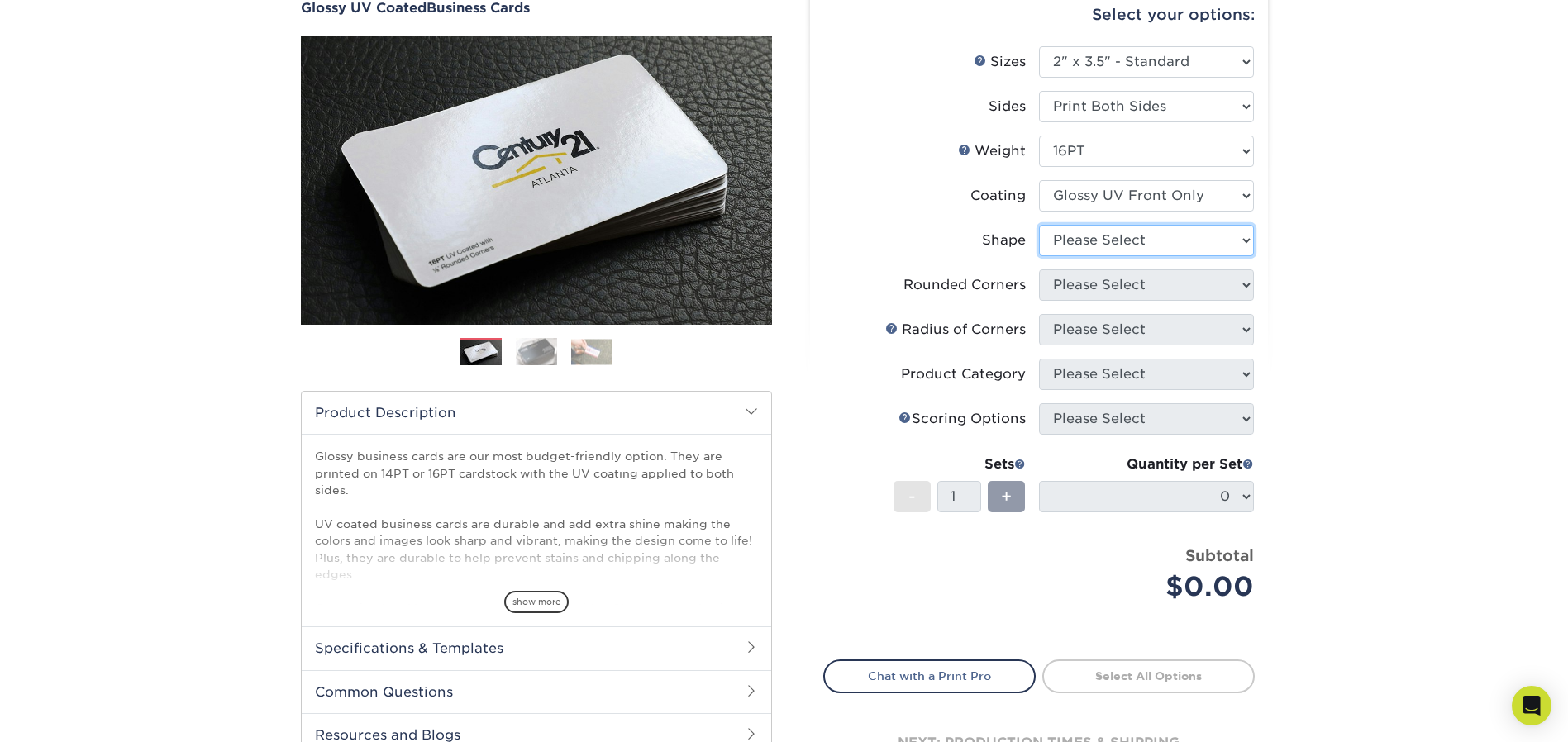
select select "standard"
select select "0"
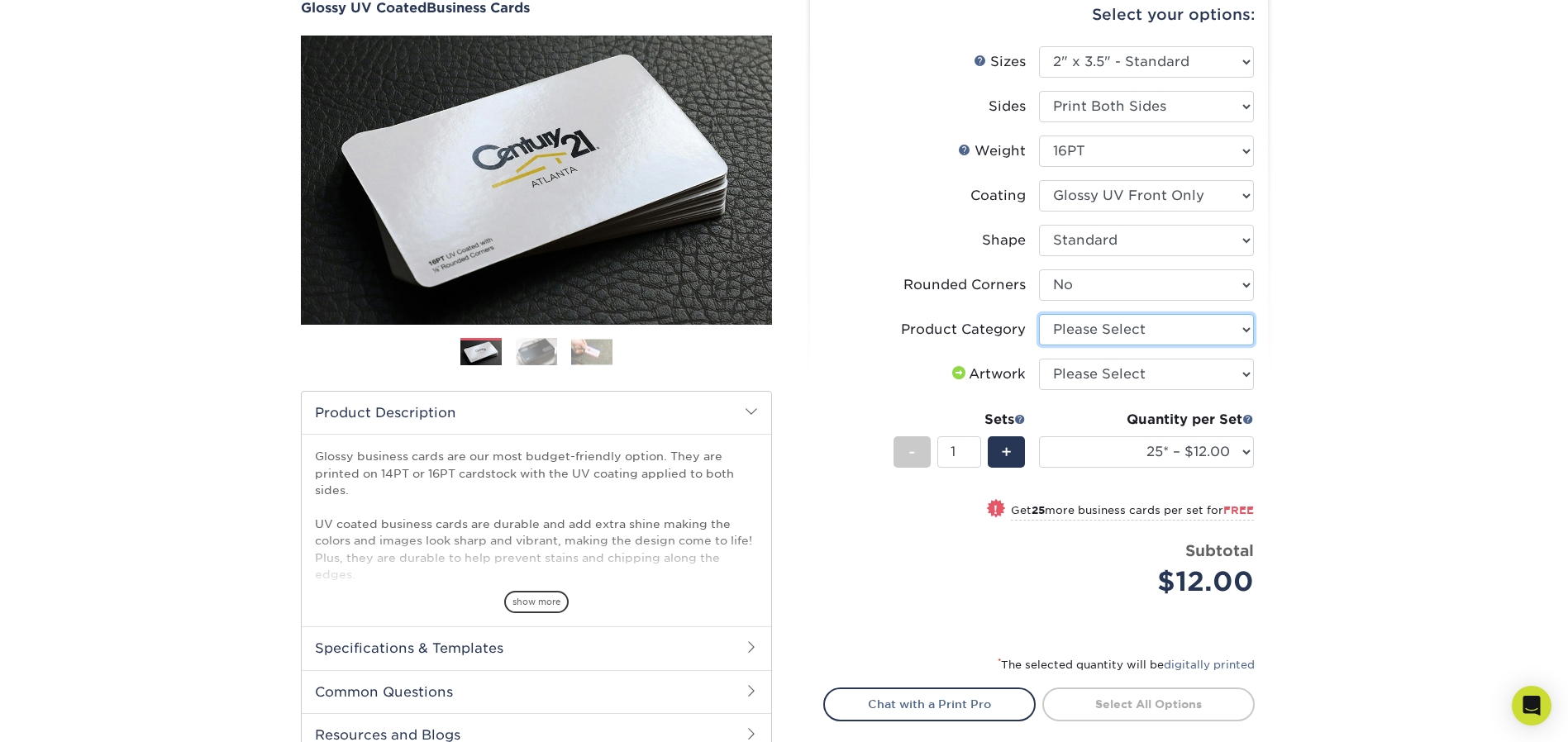
select select "3b5148f1-0588-4f88-a218-97bcfdce65c1"
select select "upload"
click at [1015, 420] on span at bounding box center [1020, 419] width 12 height 12
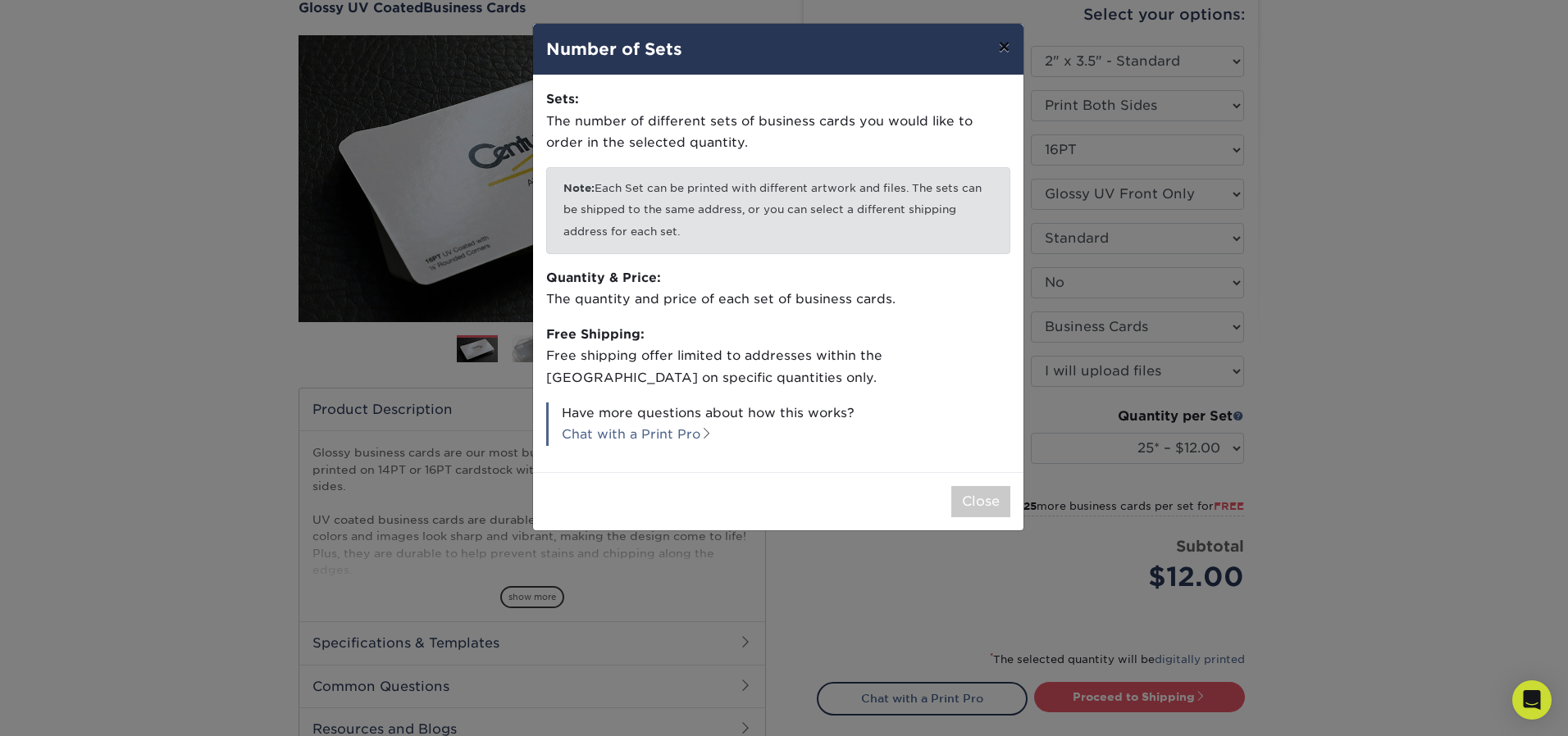
click at [1012, 39] on button "×" at bounding box center [1003, 46] width 37 height 46
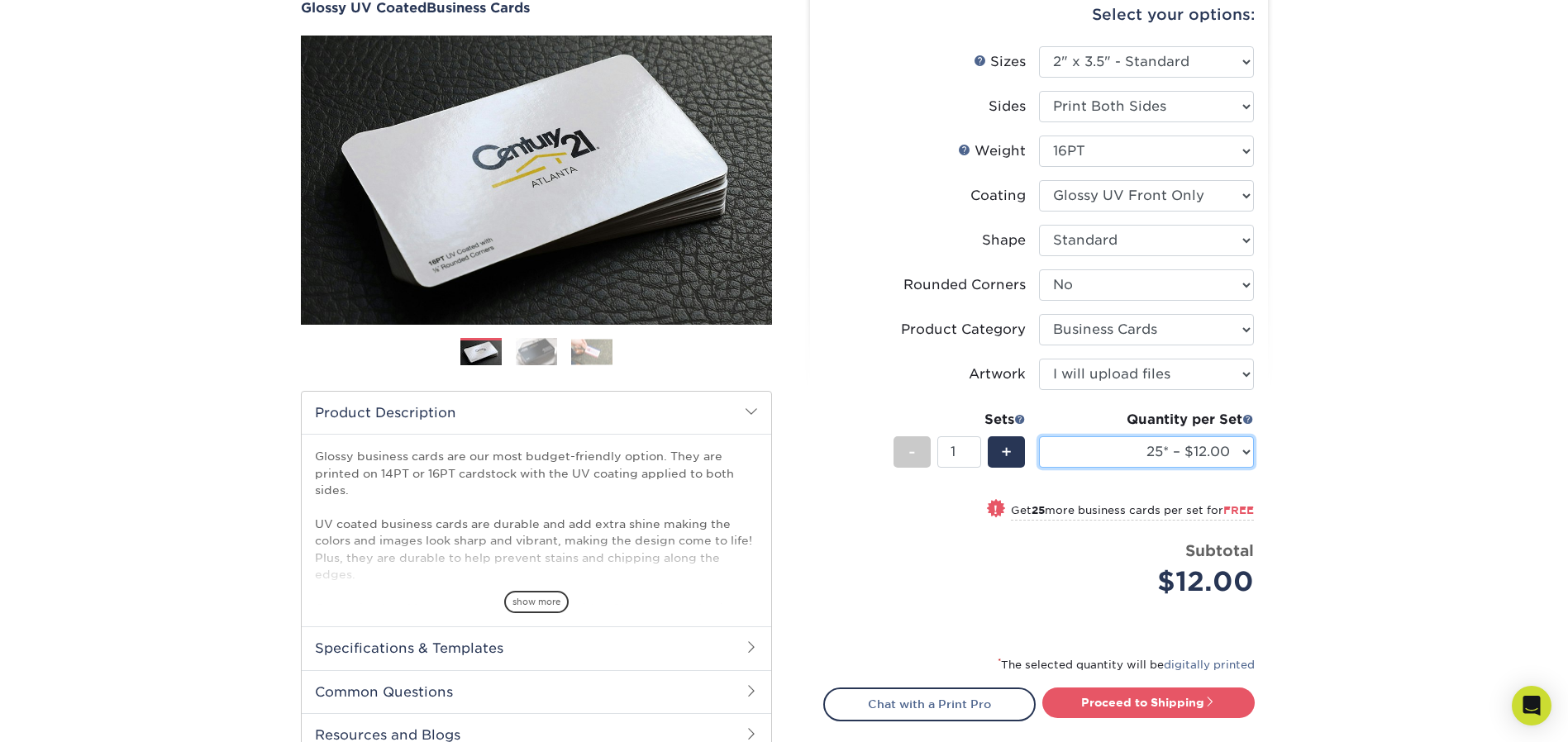
select select "250* – $21.00"
click at [953, 452] on input "1" at bounding box center [960, 452] width 44 height 31
type input "40"
click at [953, 414] on div "Sets" at bounding box center [960, 420] width 132 height 20
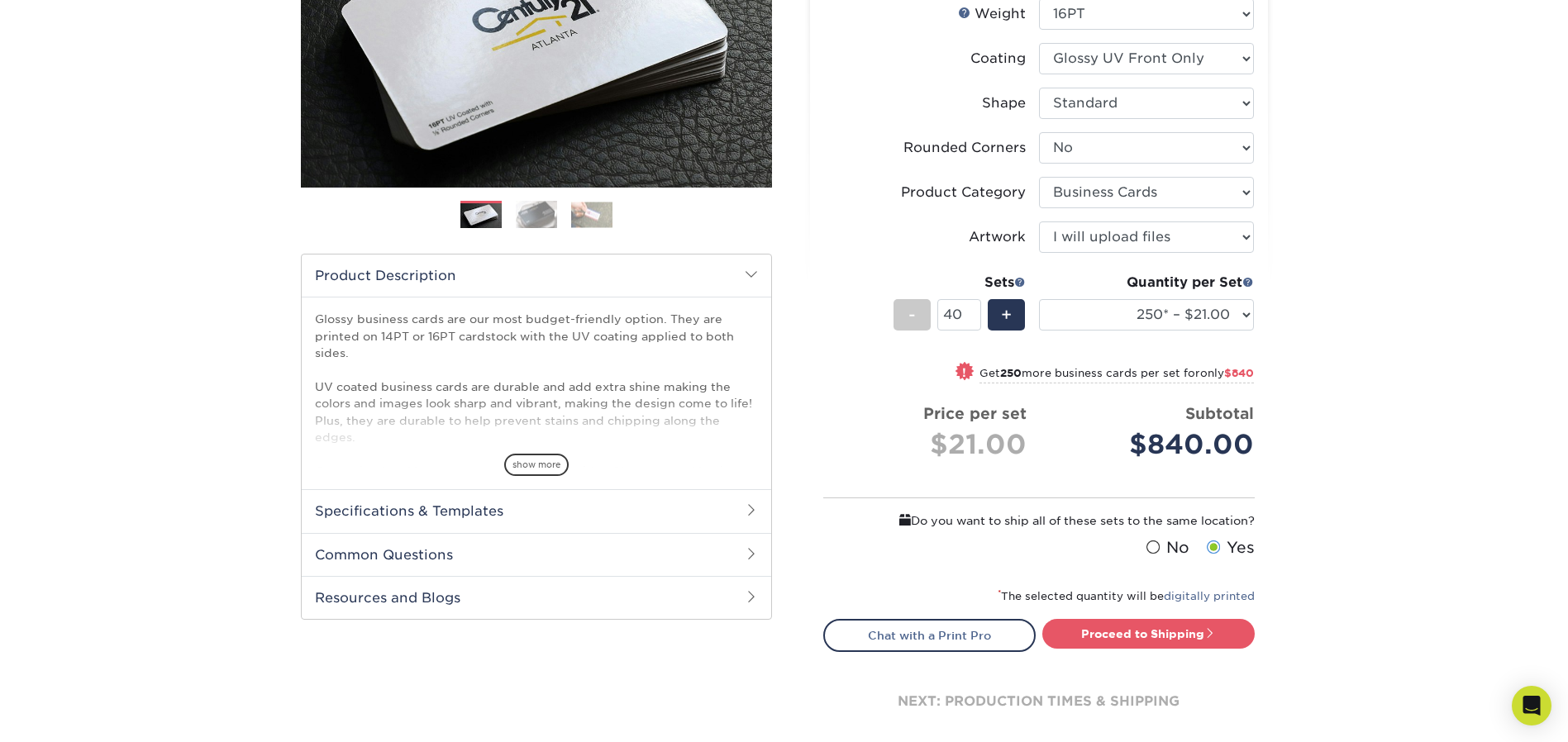
scroll to position [331, 0]
